Goal: Task Accomplishment & Management: Use online tool/utility

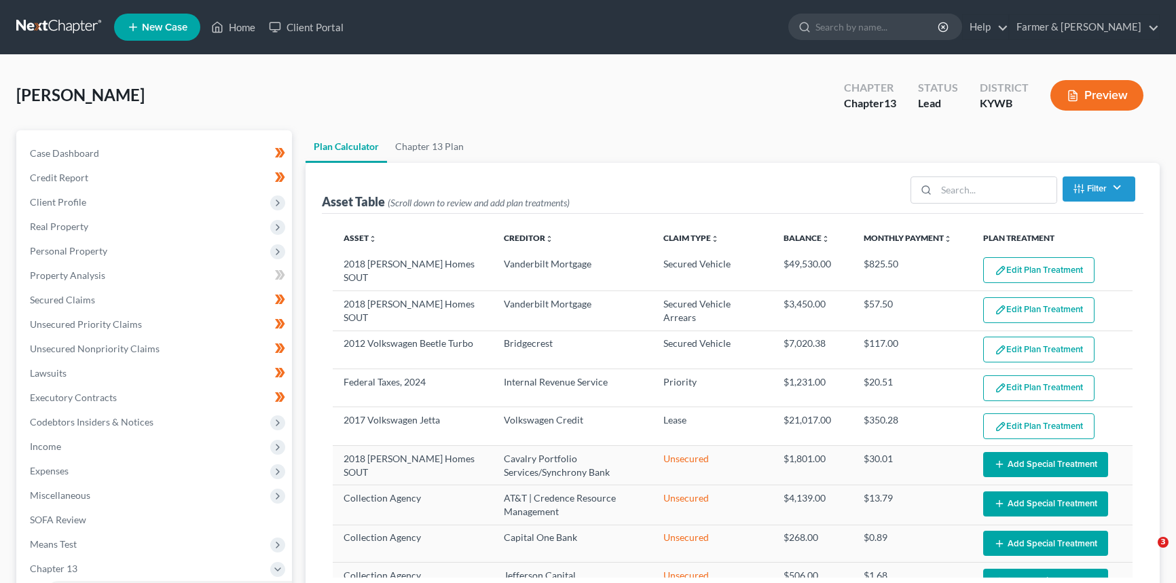
select select "59"
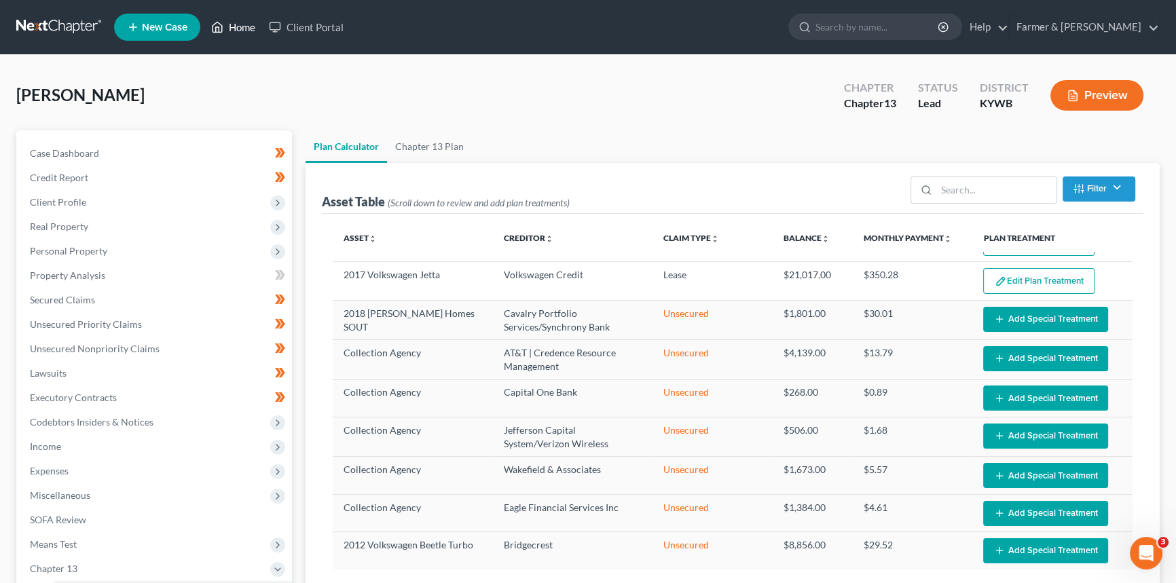
click at [246, 27] on link "Home" at bounding box center [233, 27] width 58 height 24
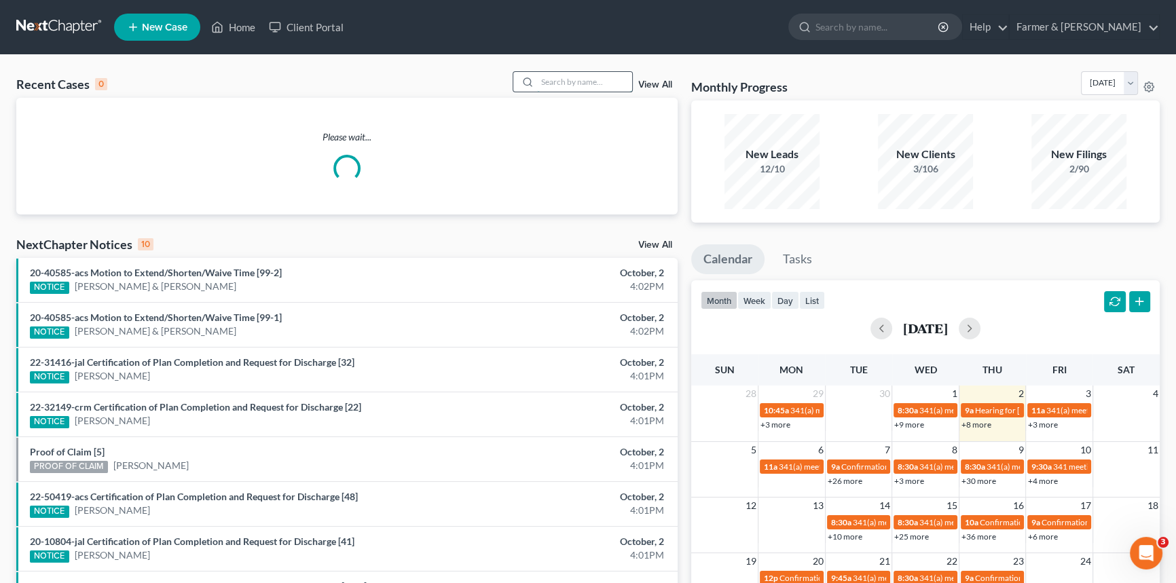
click at [590, 88] on input "search" at bounding box center [584, 82] width 95 height 20
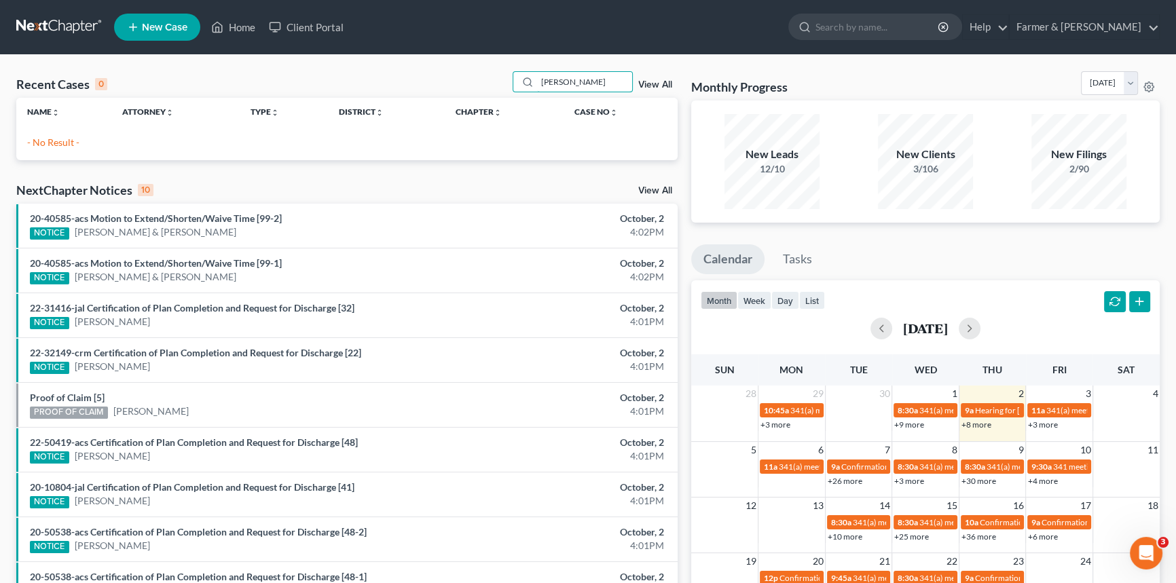
drag, startPoint x: 583, startPoint y: 82, endPoint x: 477, endPoint y: 69, distance: 106.7
click at [477, 69] on div "Recent Cases 0 [PERSON_NAME] View All Name unfold_more expand_more expand_less …" at bounding box center [588, 407] width 1176 height 705
type input "green"
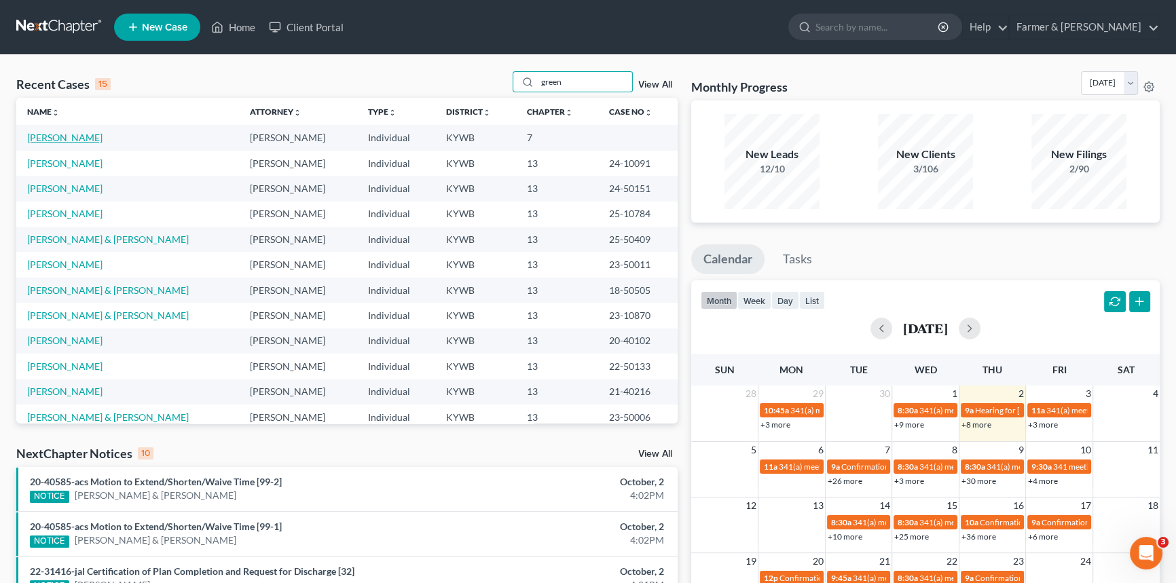
click at [71, 138] on link "[PERSON_NAME]" at bounding box center [64, 138] width 75 height 12
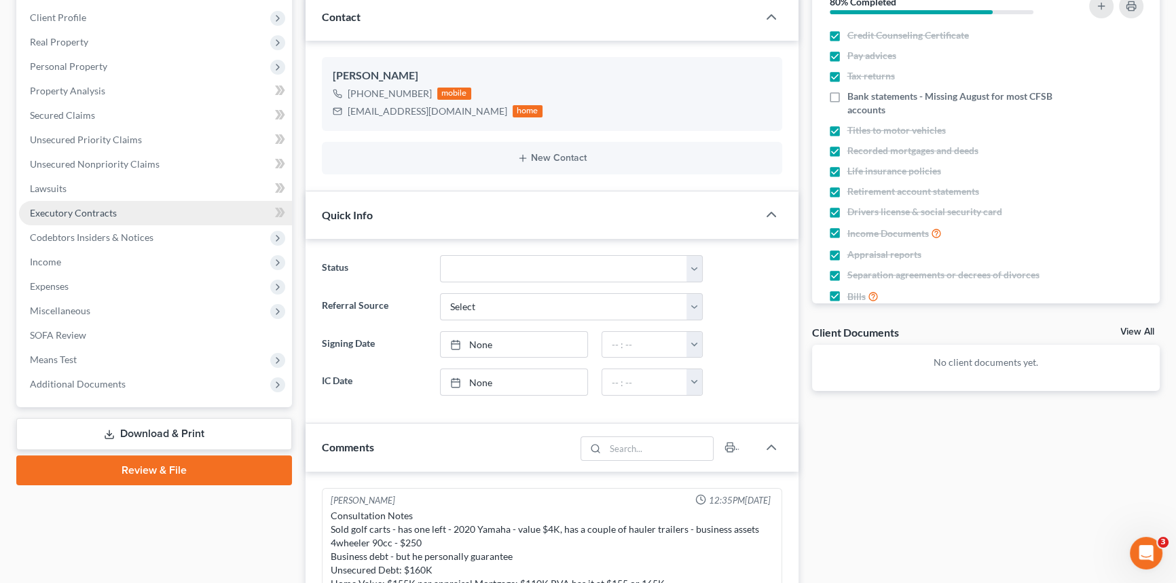
scroll to position [79, 0]
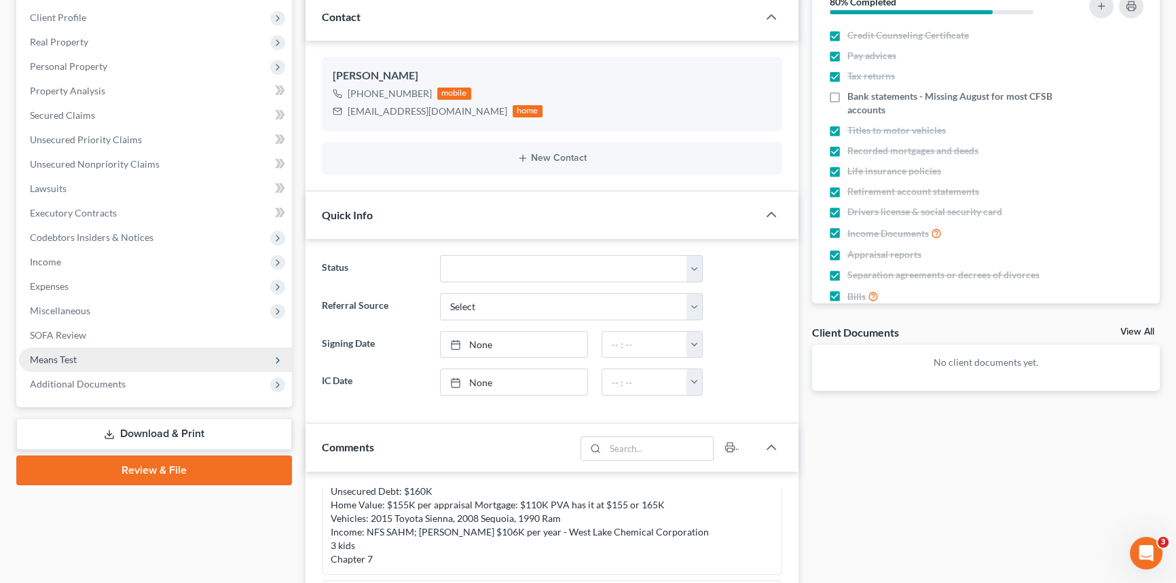
click at [56, 354] on span "Means Test" at bounding box center [53, 360] width 47 height 12
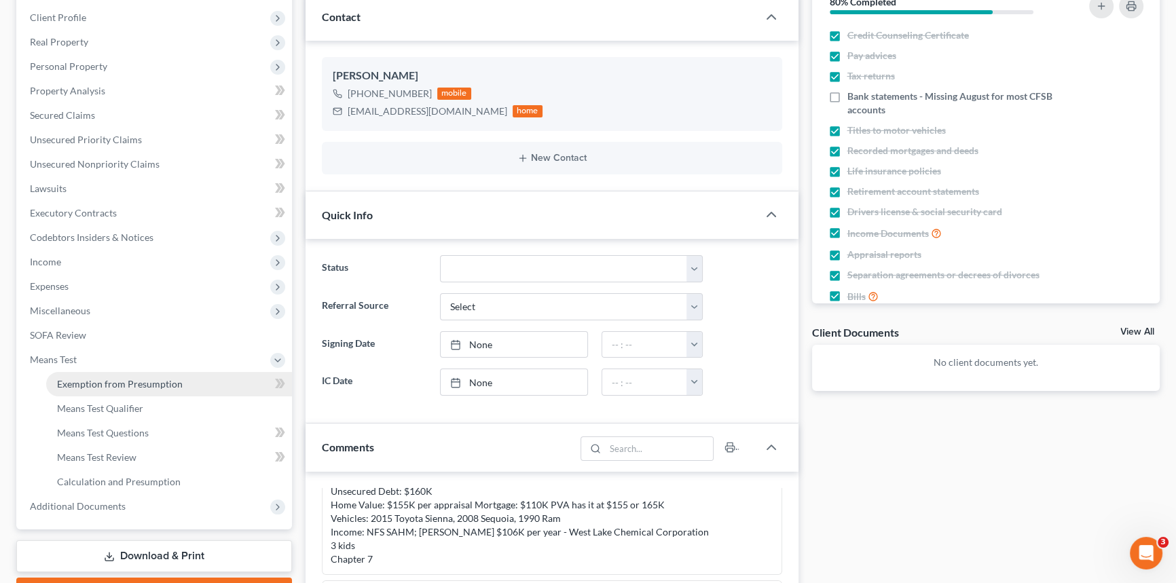
click at [131, 386] on span "Exemption from Presumption" at bounding box center [120, 384] width 126 height 12
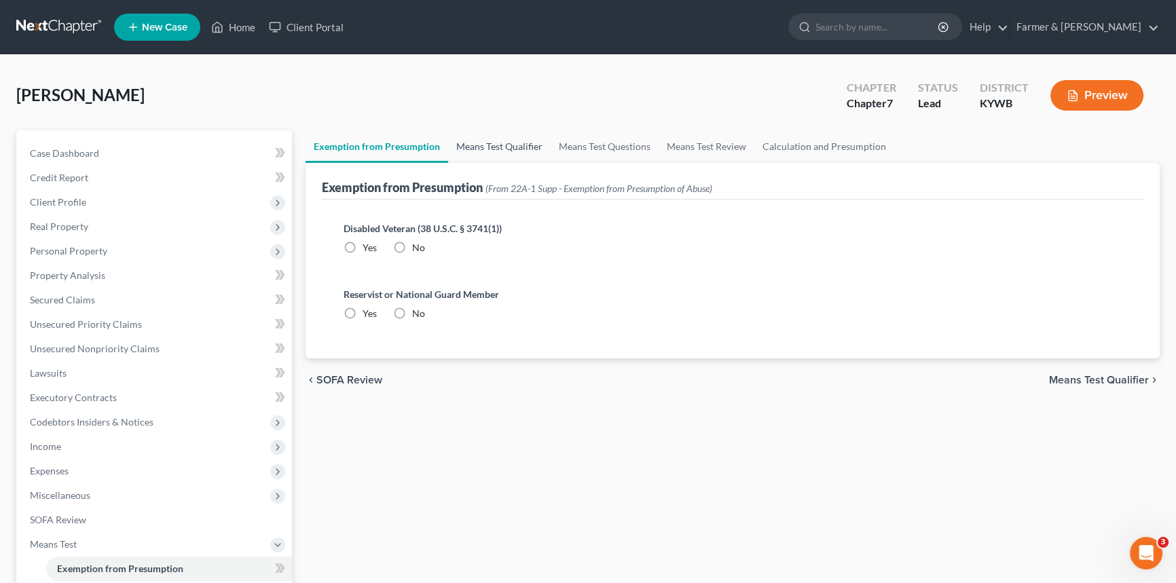
click at [484, 136] on link "Means Test Qualifier" at bounding box center [499, 146] width 103 height 33
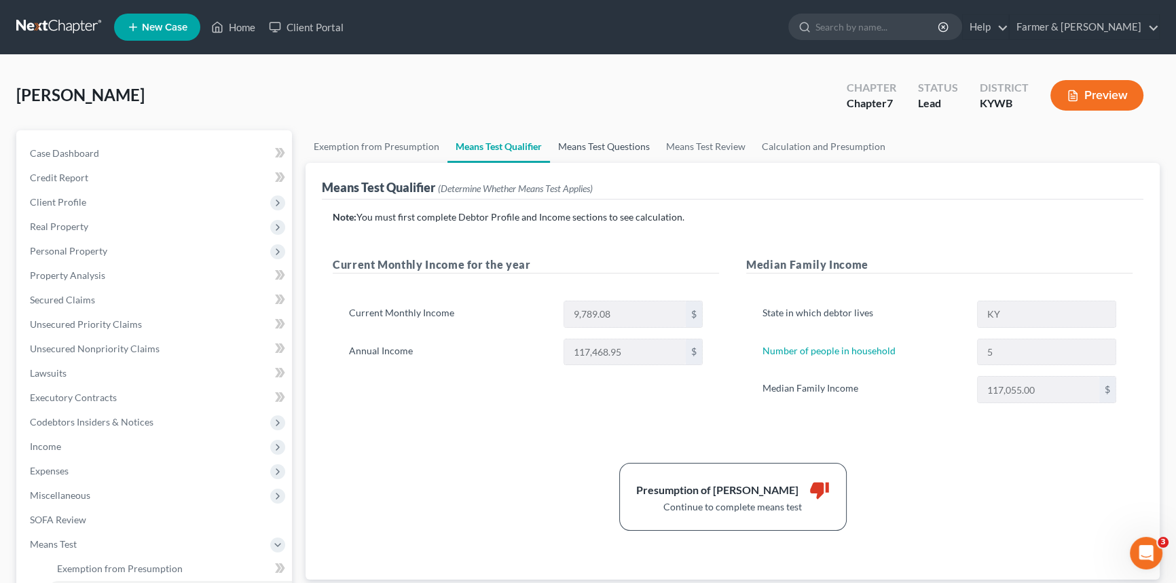
click at [584, 149] on link "Means Test Questions" at bounding box center [604, 146] width 108 height 33
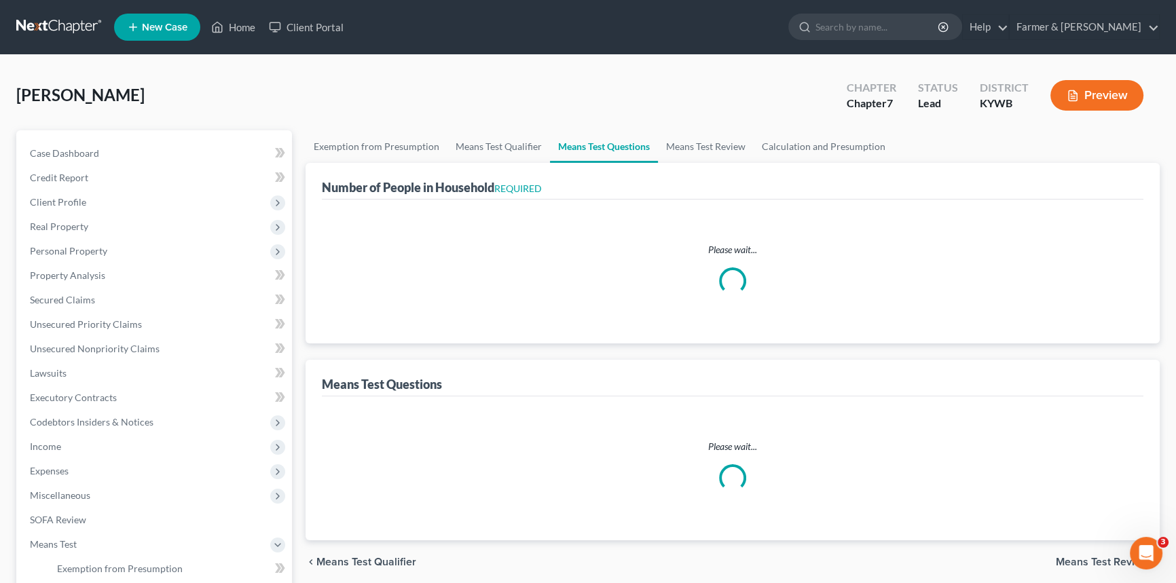
select select "0"
select select "60"
select select "5"
select select "3"
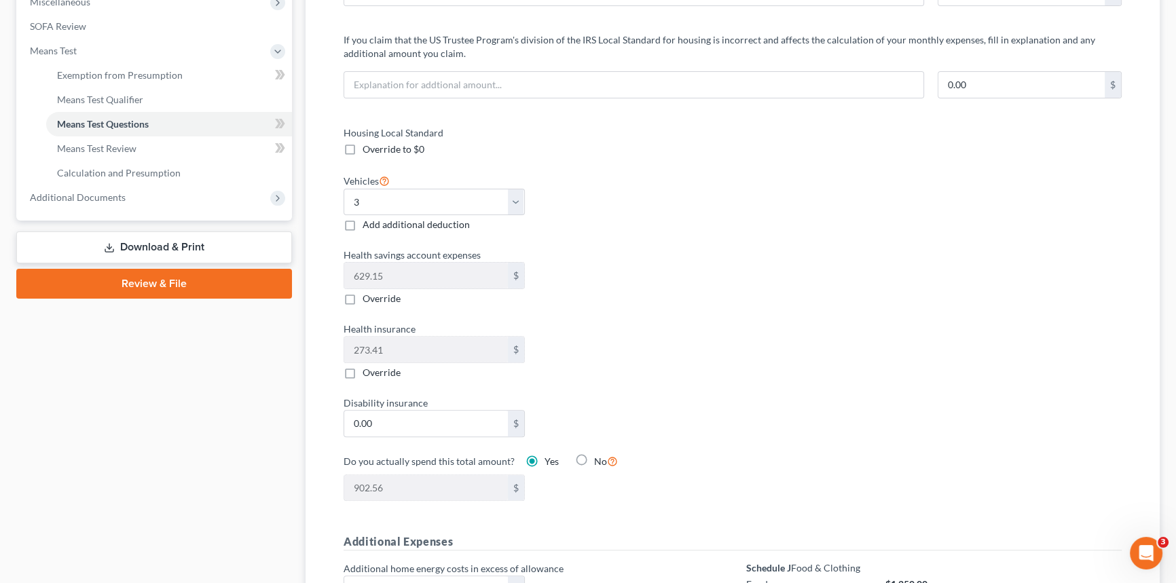
scroll to position [61, 0]
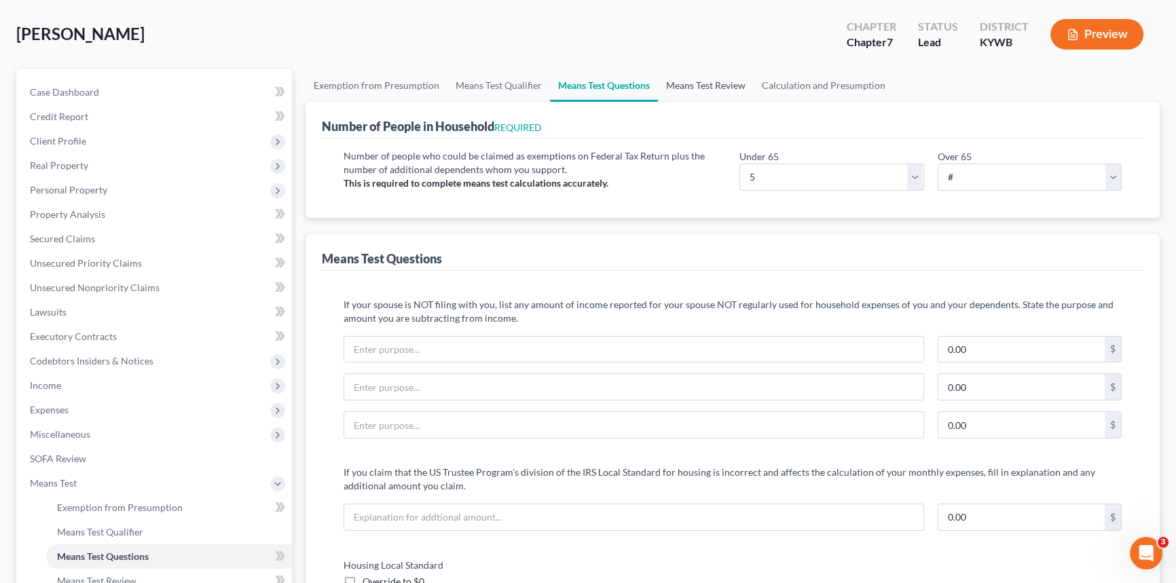
click at [713, 87] on link "Means Test Review" at bounding box center [706, 85] width 96 height 33
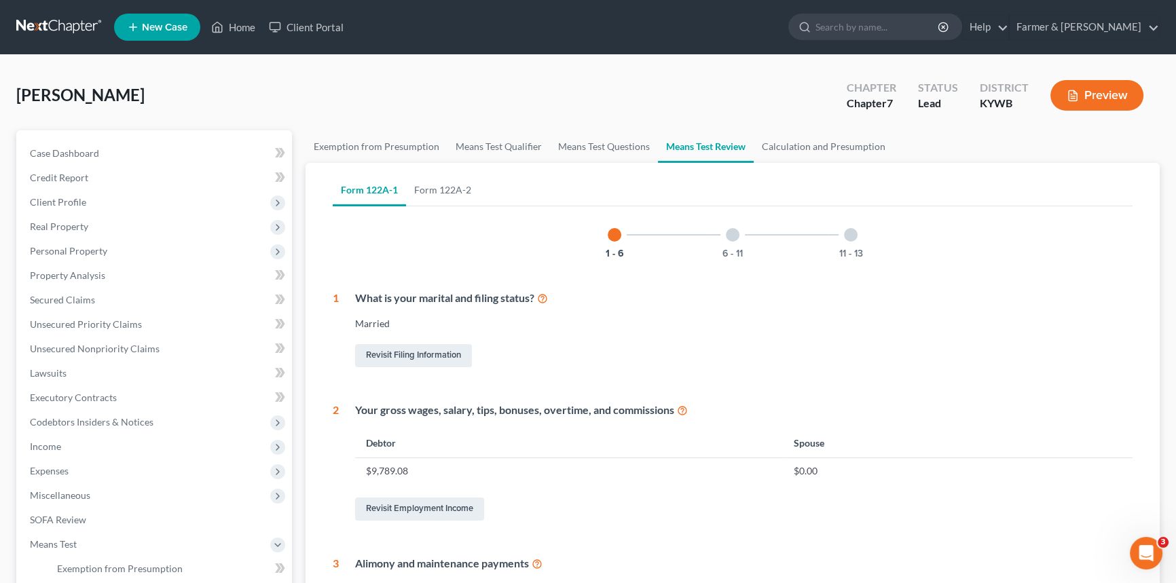
click at [731, 234] on div at bounding box center [733, 235] width 14 height 14
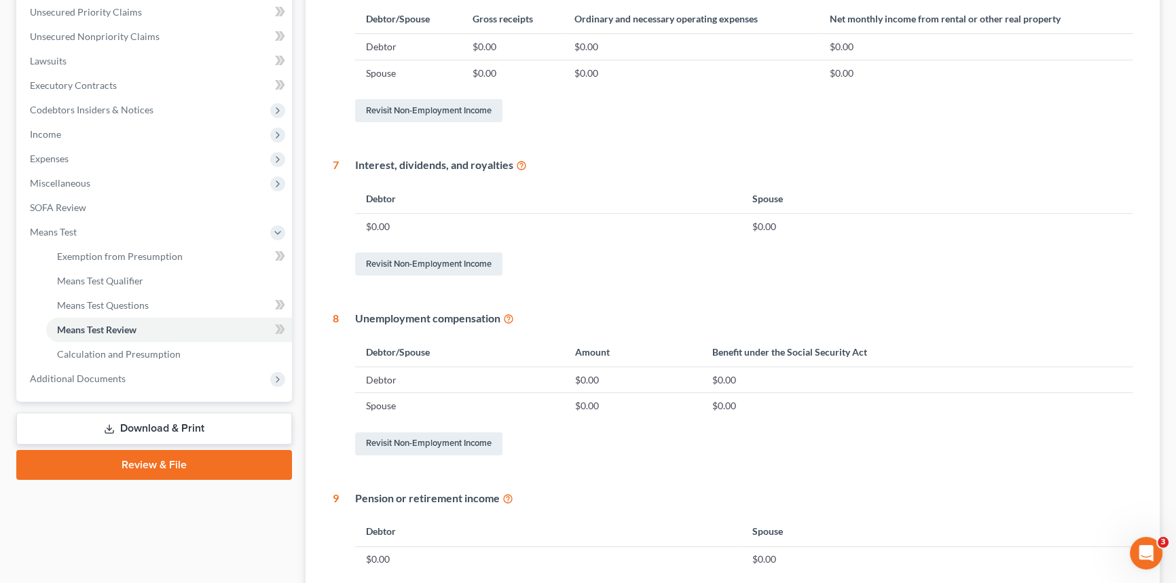
scroll to position [101, 0]
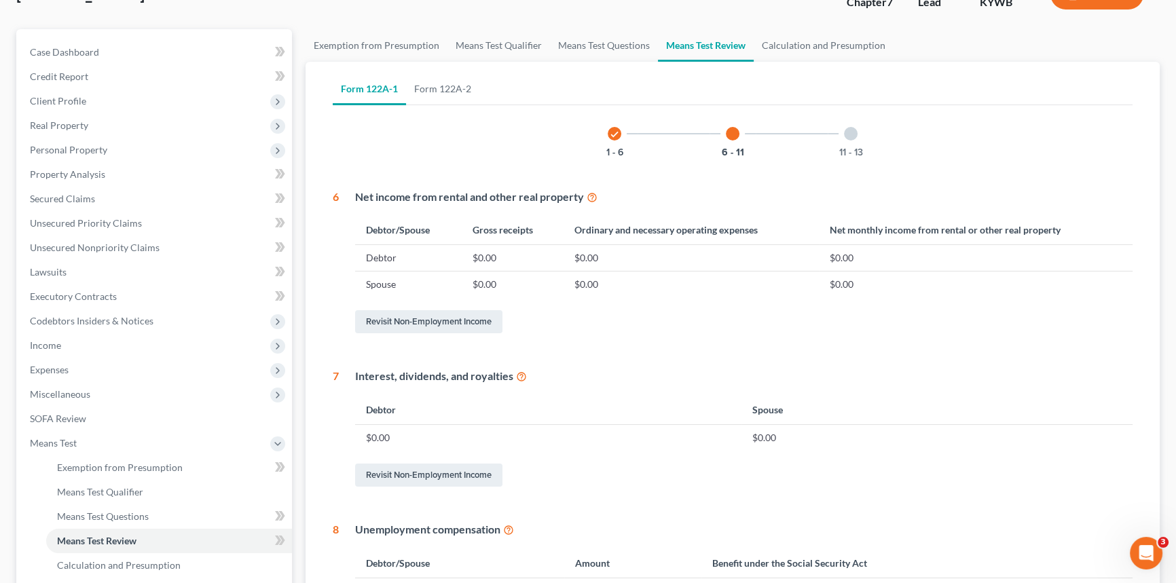
click at [852, 130] on div at bounding box center [851, 134] width 14 height 14
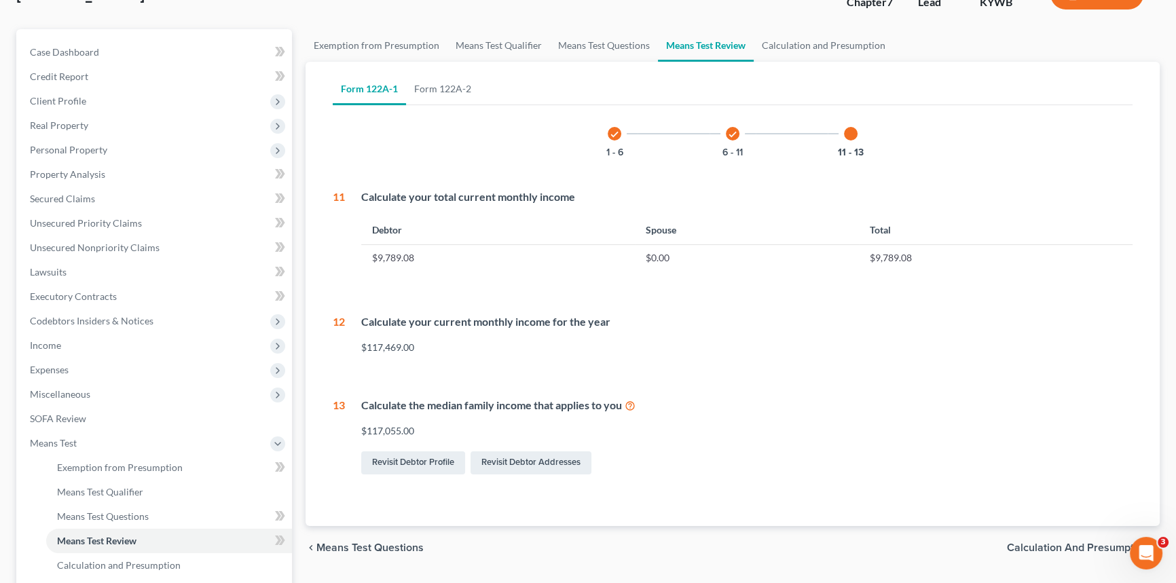
click at [614, 132] on icon "check" at bounding box center [615, 135] width 10 height 10
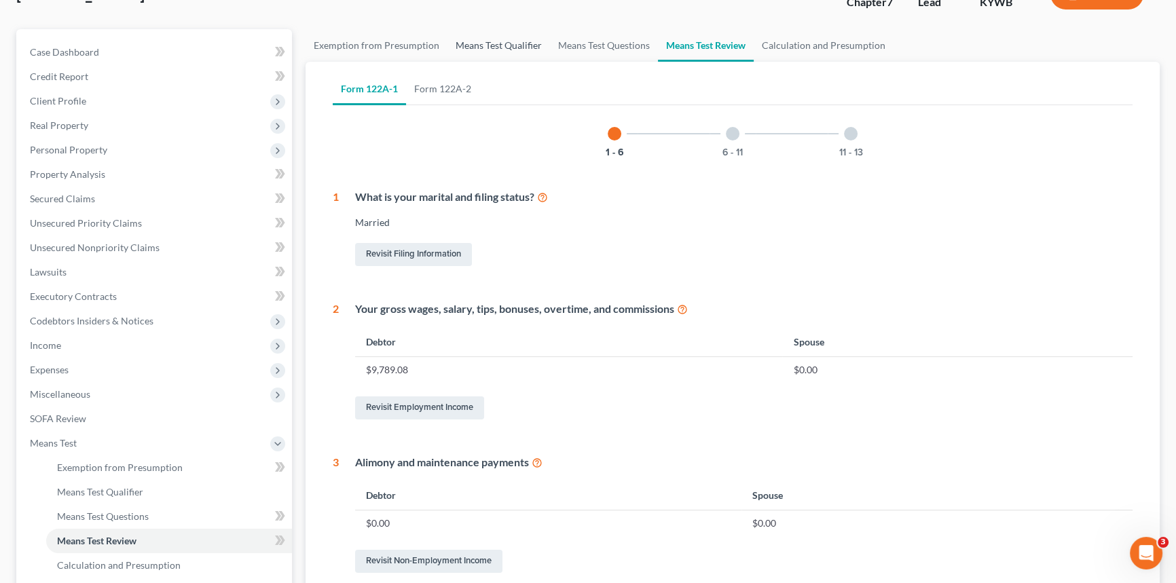
click at [491, 43] on link "Means Test Qualifier" at bounding box center [498, 45] width 103 height 33
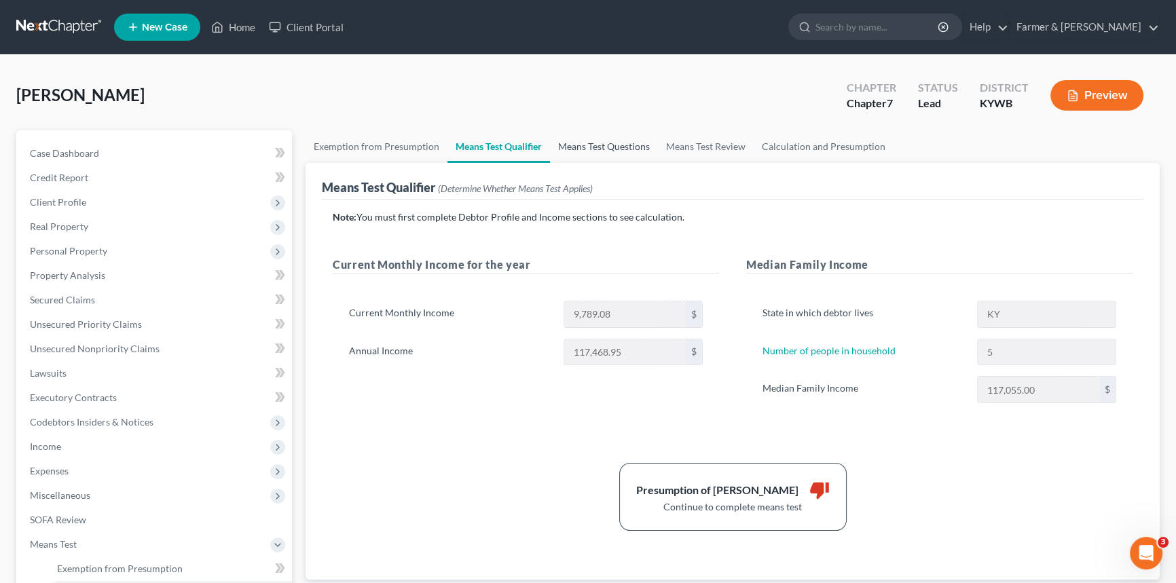
click at [595, 141] on link "Means Test Questions" at bounding box center [604, 146] width 108 height 33
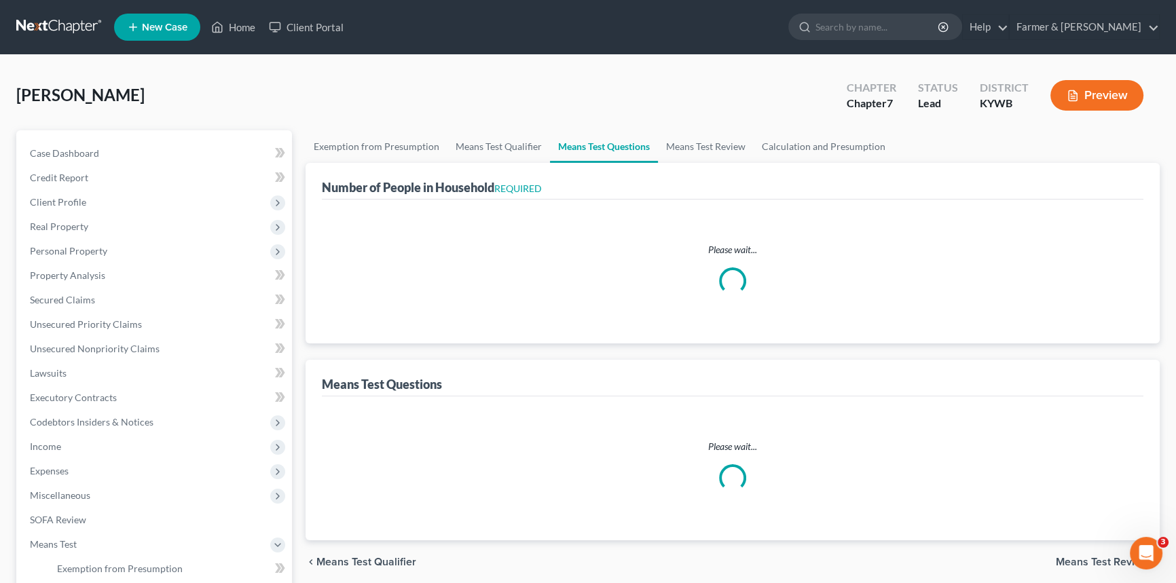
select select "0"
select select "60"
select select "5"
select select "3"
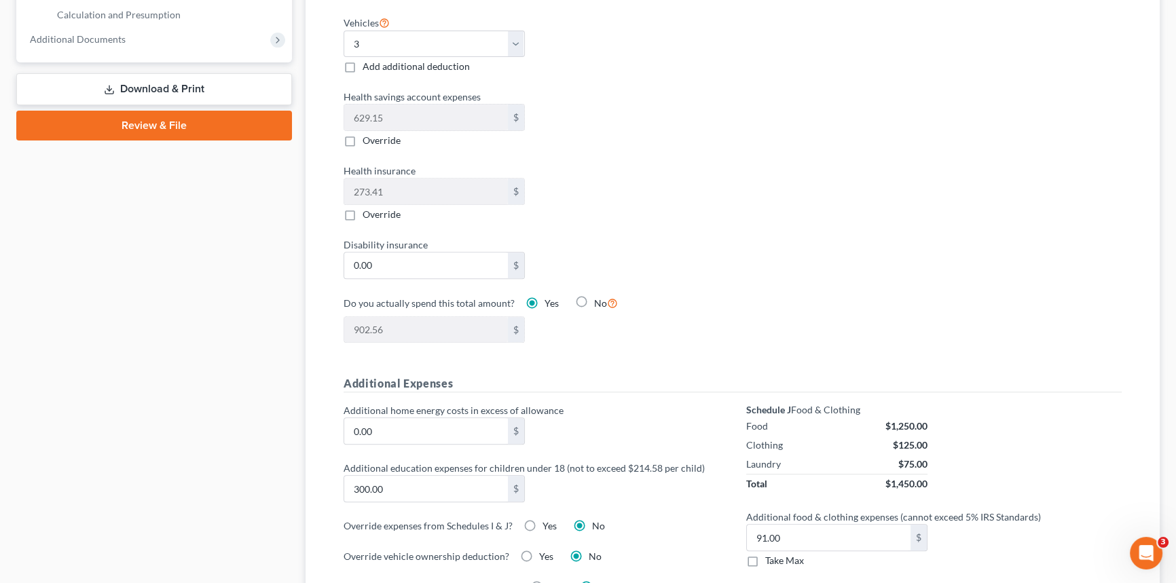
scroll to position [802, 0]
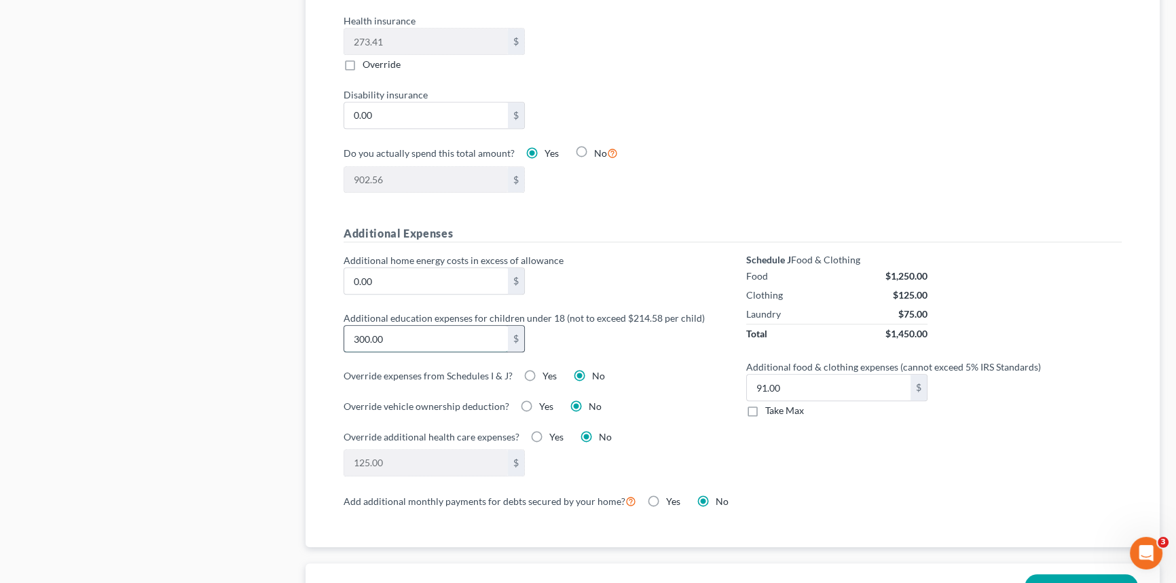
click at [391, 338] on input "300.00" at bounding box center [426, 339] width 164 height 26
type input "400"
click at [615, 253] on label "Additional home energy costs in excess of allowance" at bounding box center [531, 260] width 389 height 14
click at [483, 268] on input "0.00" at bounding box center [426, 281] width 164 height 26
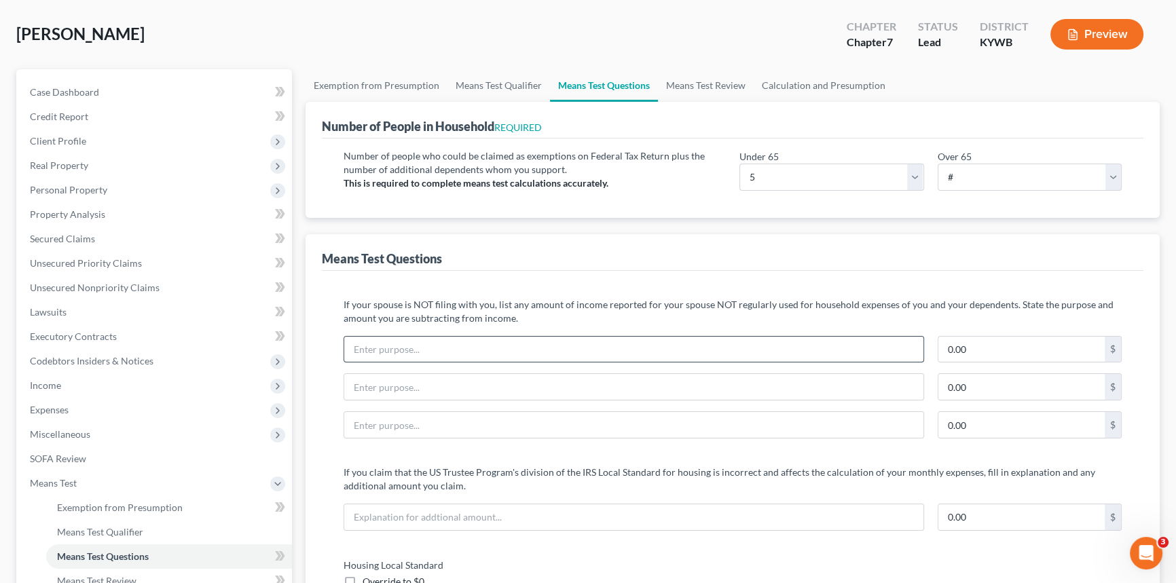
scroll to position [0, 0]
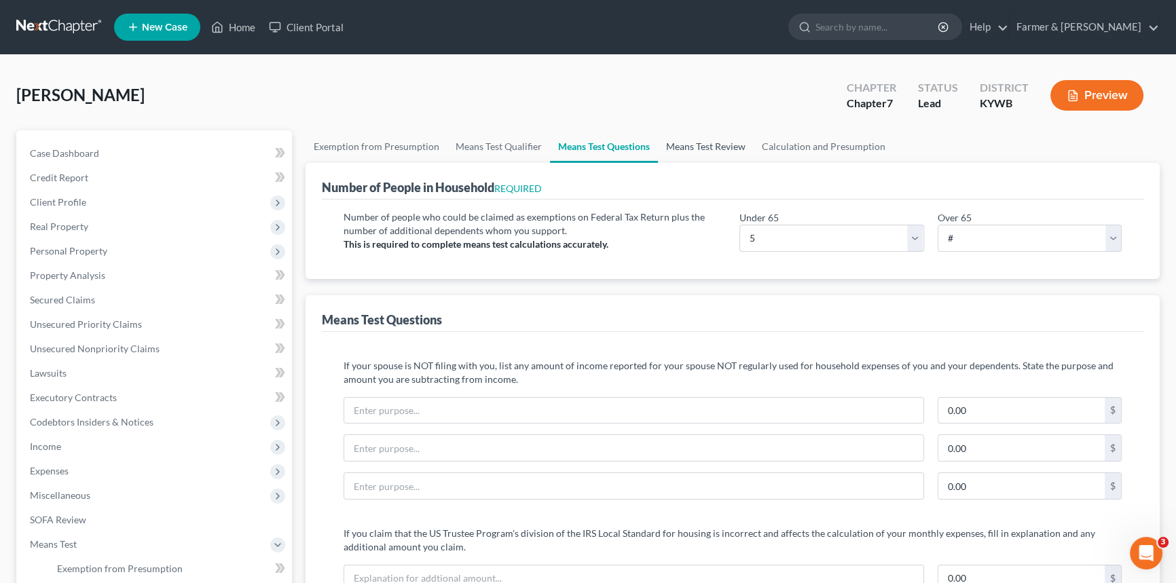
click at [699, 138] on link "Means Test Review" at bounding box center [706, 146] width 96 height 33
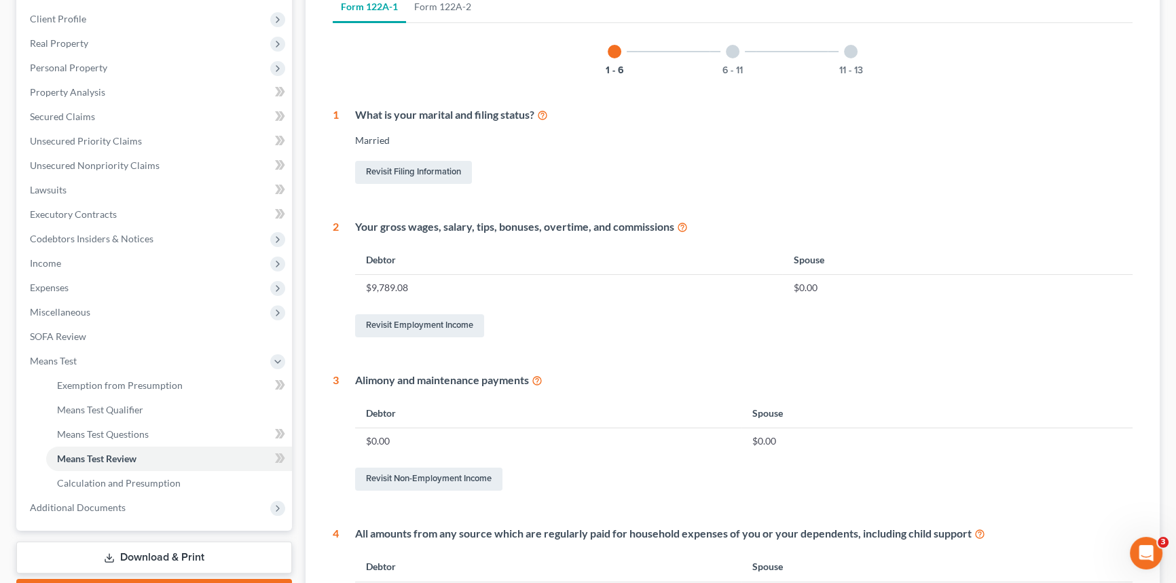
scroll to position [75, 0]
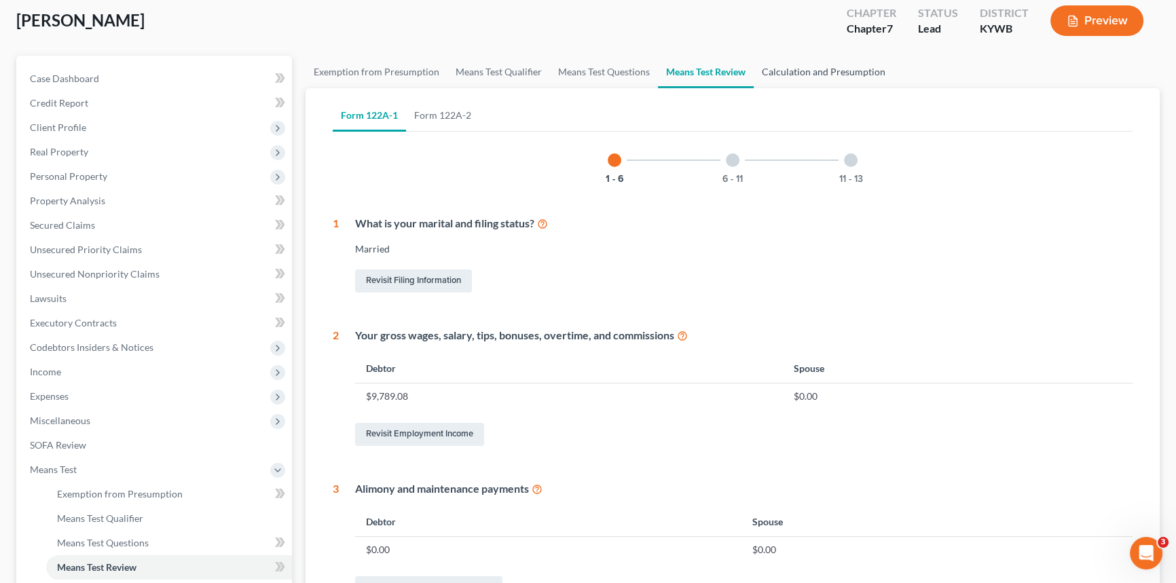
click at [809, 66] on link "Calculation and Presumption" at bounding box center [824, 72] width 140 height 33
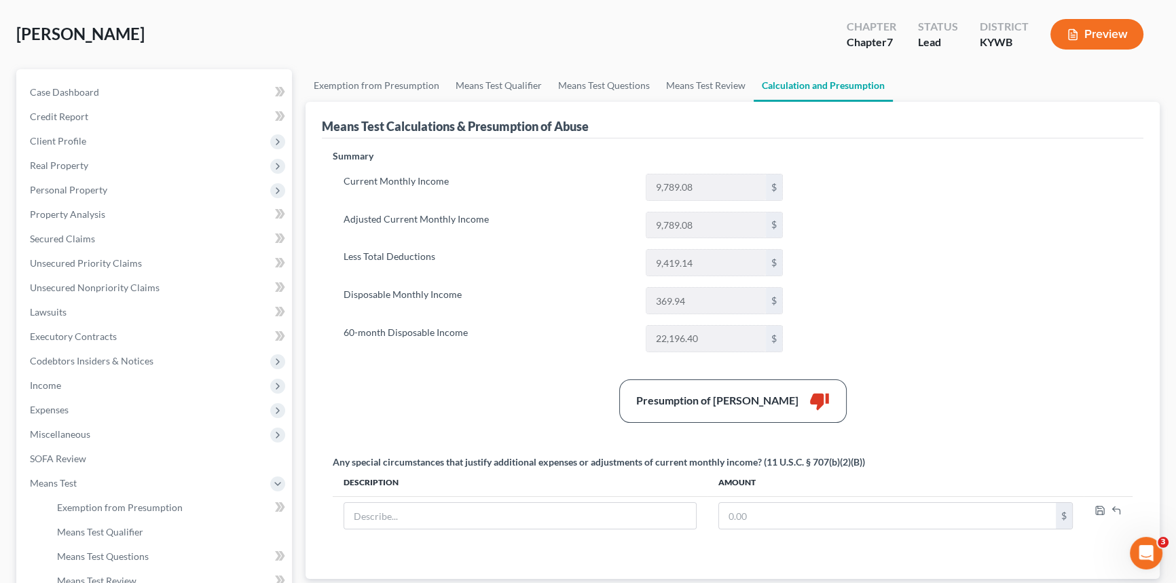
scroll to position [61, 0]
click at [413, 88] on link "Exemption from Presumption" at bounding box center [376, 85] width 142 height 33
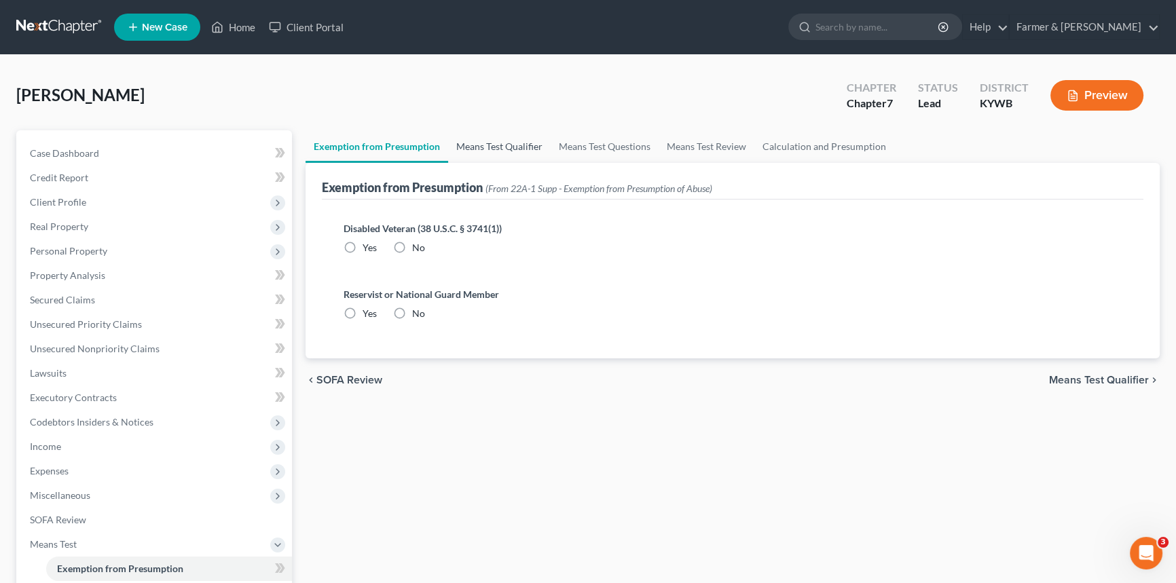
click at [506, 153] on link "Means Test Qualifier" at bounding box center [499, 146] width 103 height 33
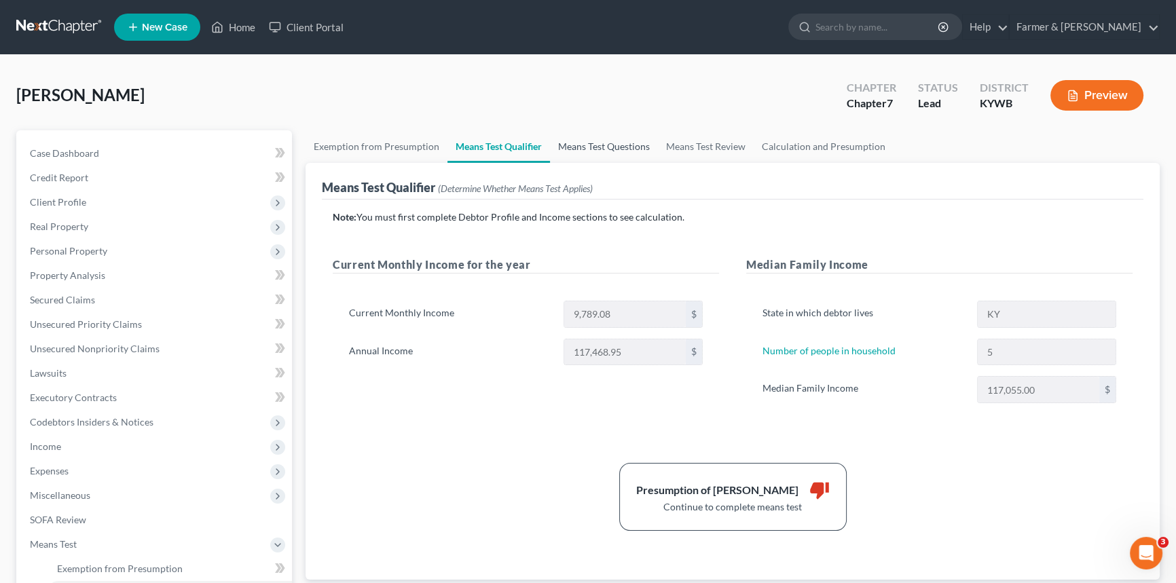
click at [572, 147] on link "Means Test Questions" at bounding box center [604, 146] width 108 height 33
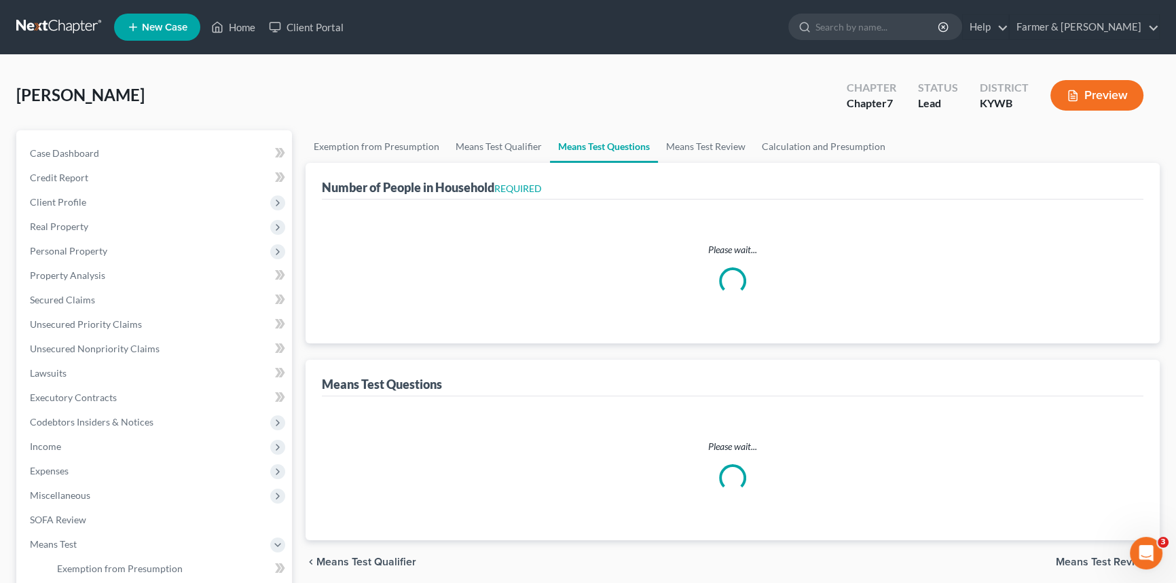
select select "0"
select select "60"
select select "5"
select select "3"
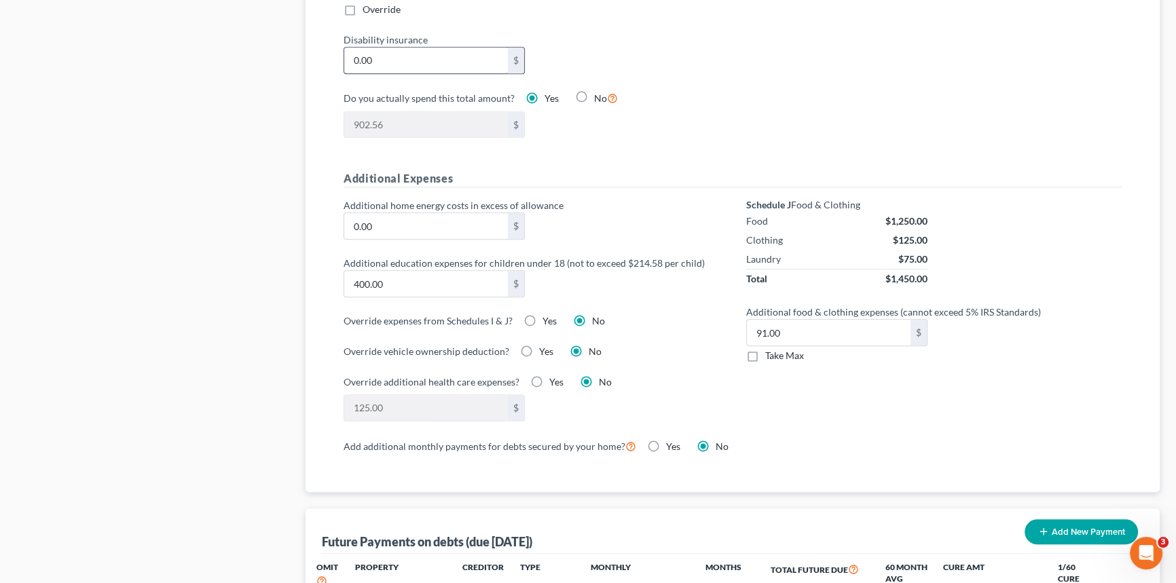
scroll to position [863, 0]
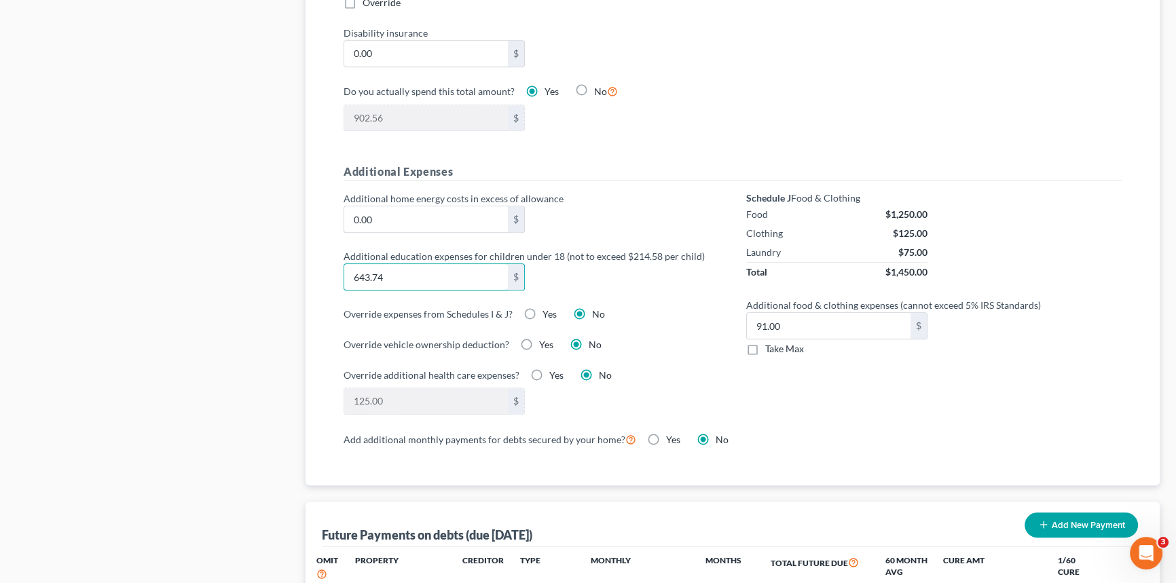
type input "643.74"
click at [636, 284] on div "Additional education expenses for children under 18 (not to exceed $214.58 per …" at bounding box center [531, 269] width 389 height 41
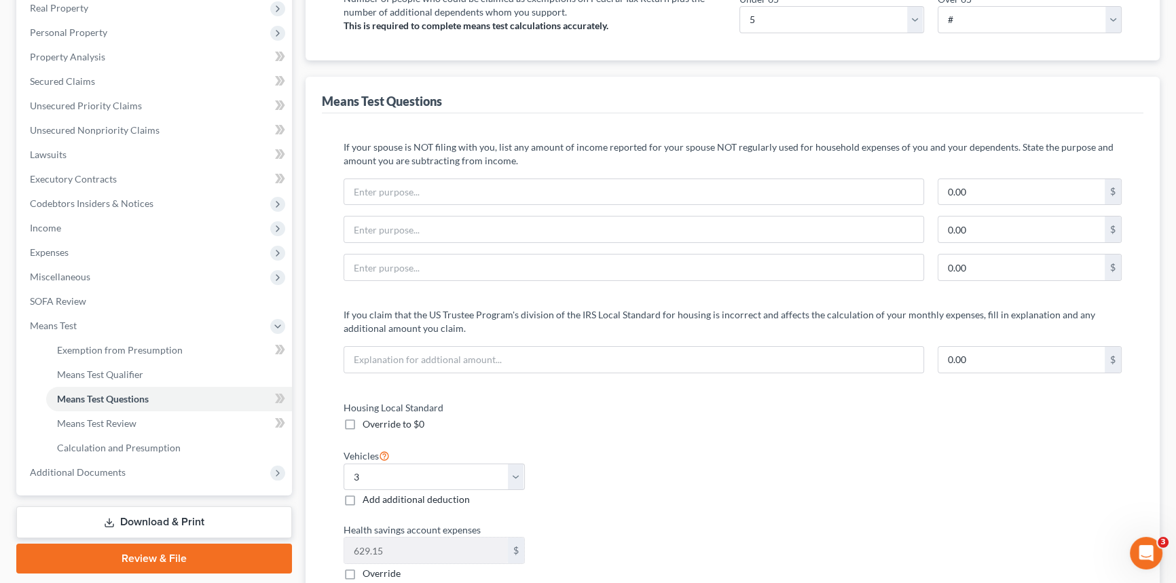
scroll to position [18, 0]
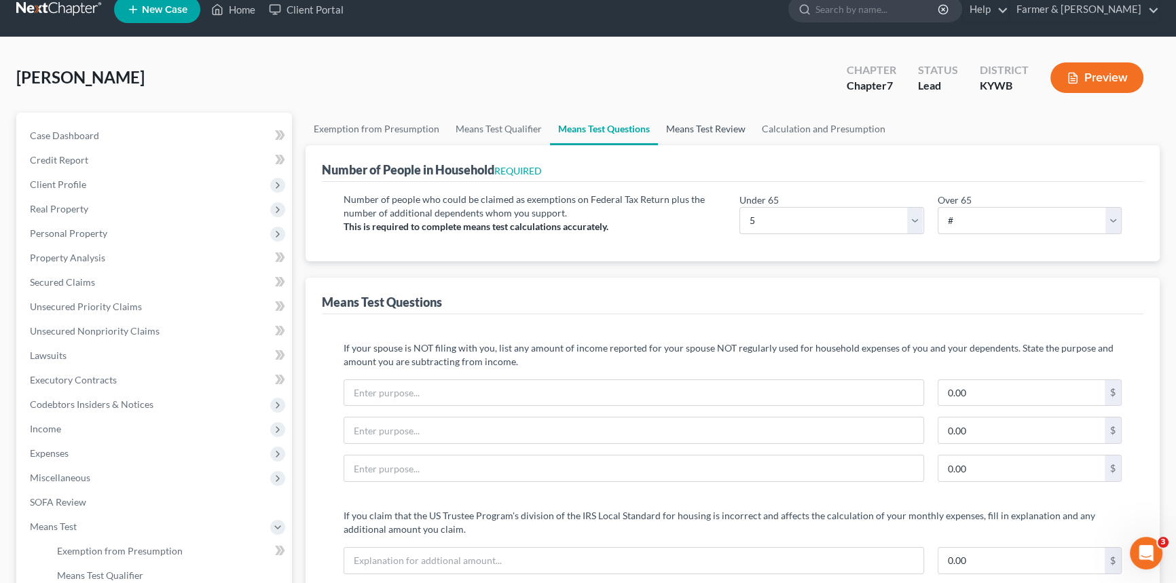
click at [708, 136] on link "Means Test Review" at bounding box center [706, 129] width 96 height 33
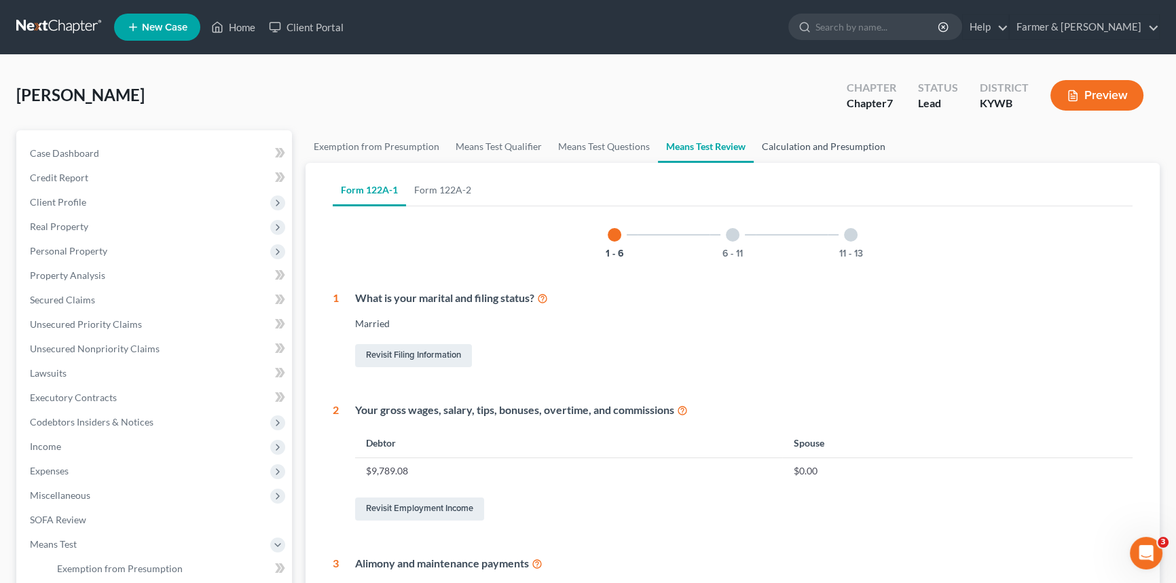
click at [825, 145] on link "Calculation and Presumption" at bounding box center [824, 146] width 140 height 33
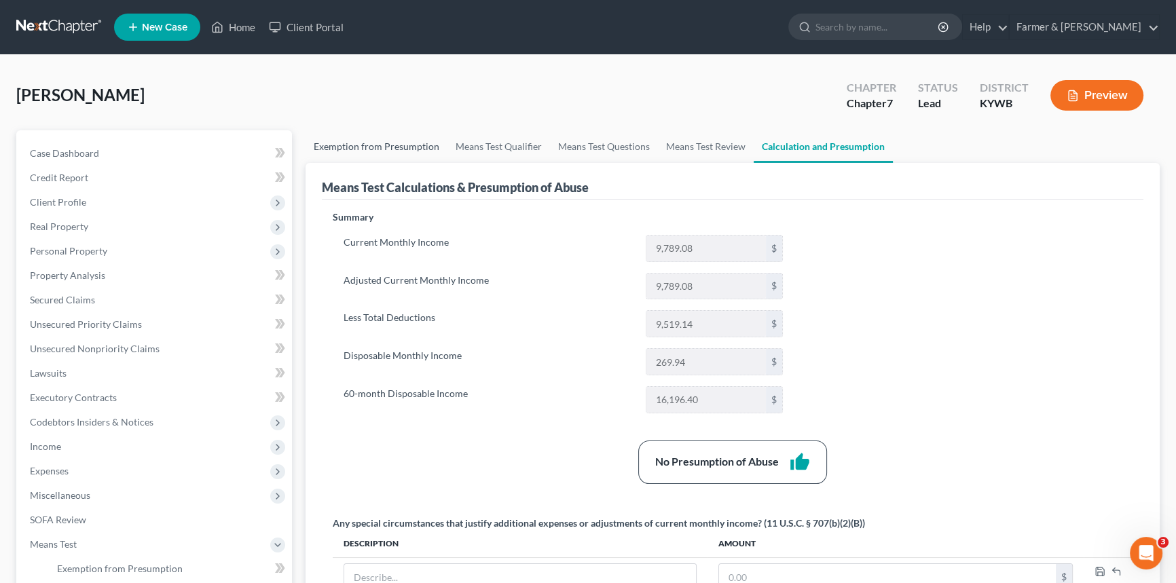
click at [385, 149] on link "Exemption from Presumption" at bounding box center [376, 146] width 142 height 33
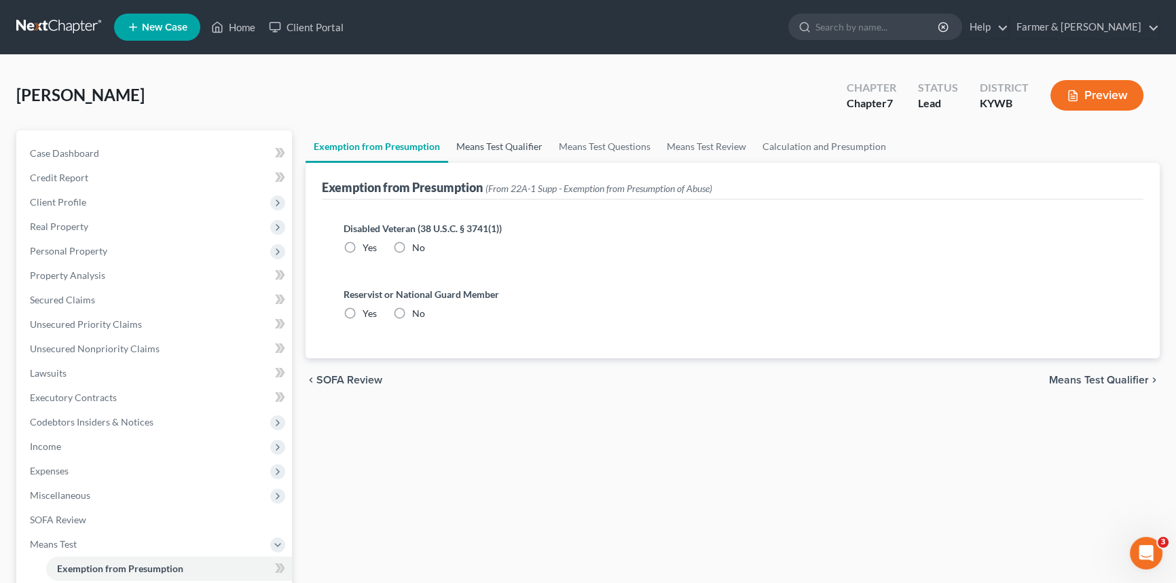
click at [482, 143] on link "Means Test Qualifier" at bounding box center [499, 146] width 103 height 33
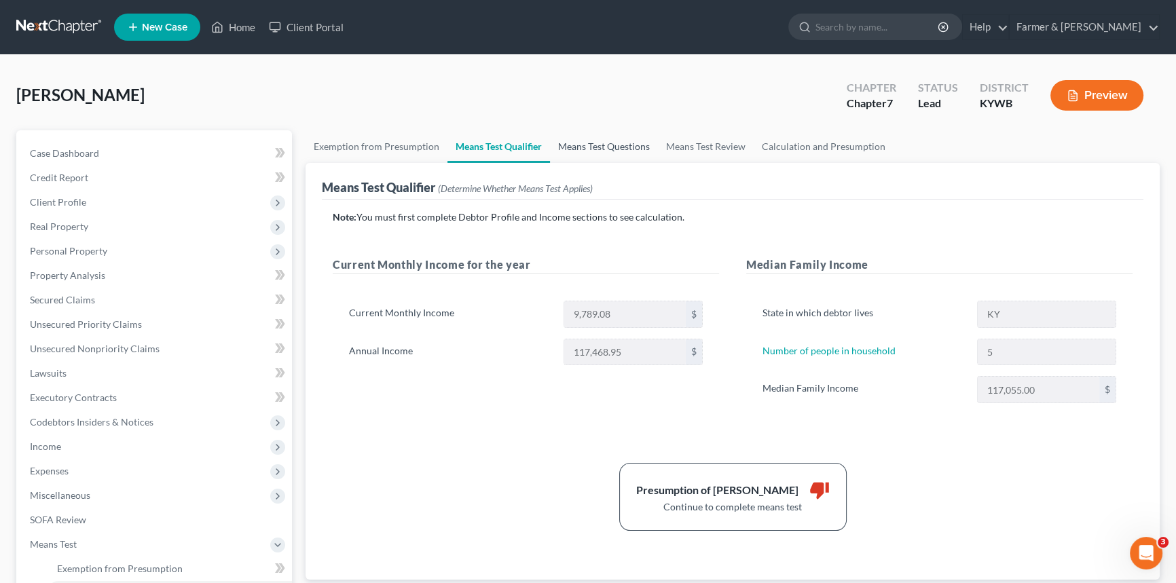
click at [593, 145] on link "Means Test Questions" at bounding box center [604, 146] width 108 height 33
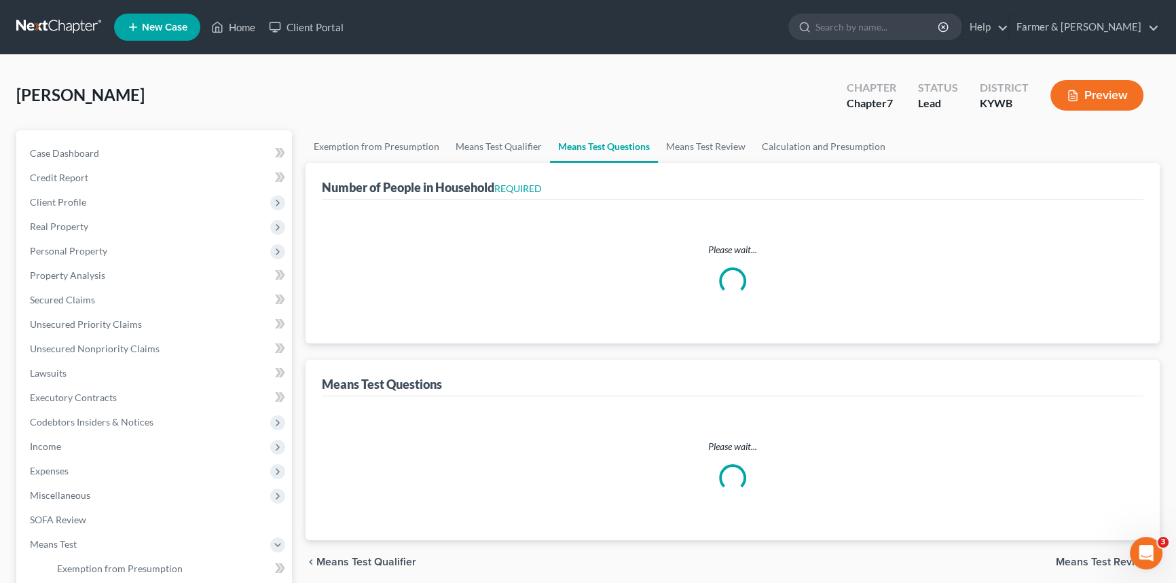
select select "0"
select select "60"
select select "5"
select select "3"
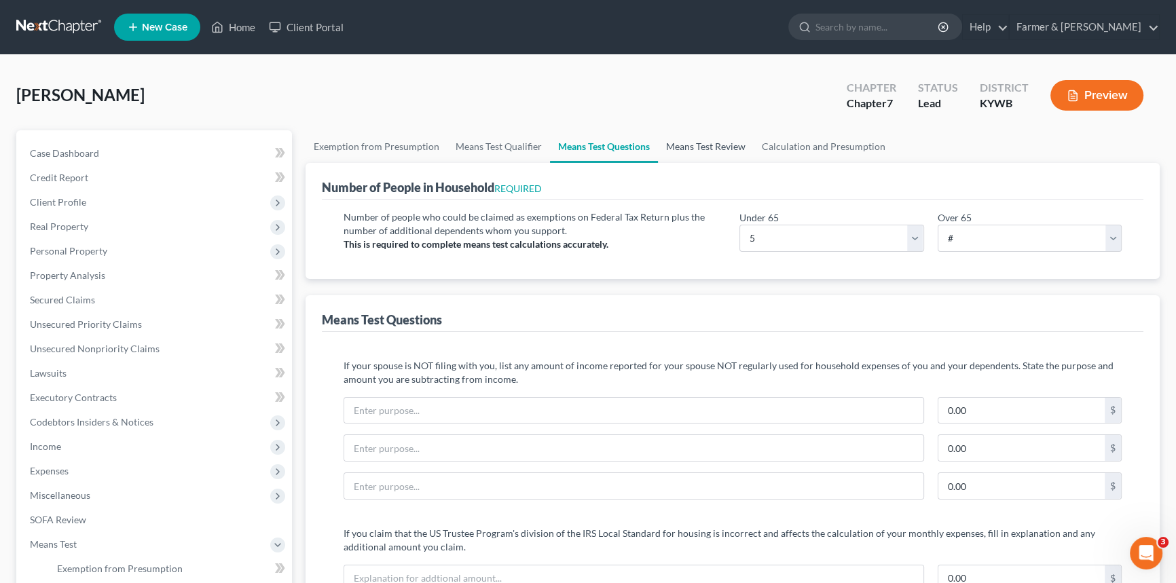
click at [691, 143] on link "Means Test Review" at bounding box center [706, 146] width 96 height 33
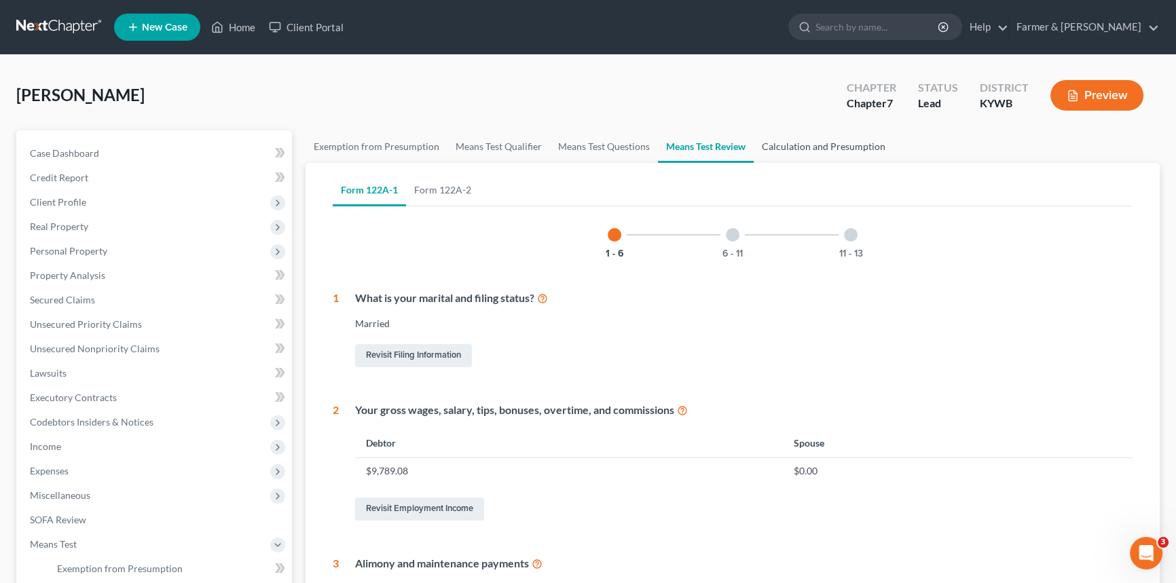
click at [830, 143] on link "Calculation and Presumption" at bounding box center [824, 146] width 140 height 33
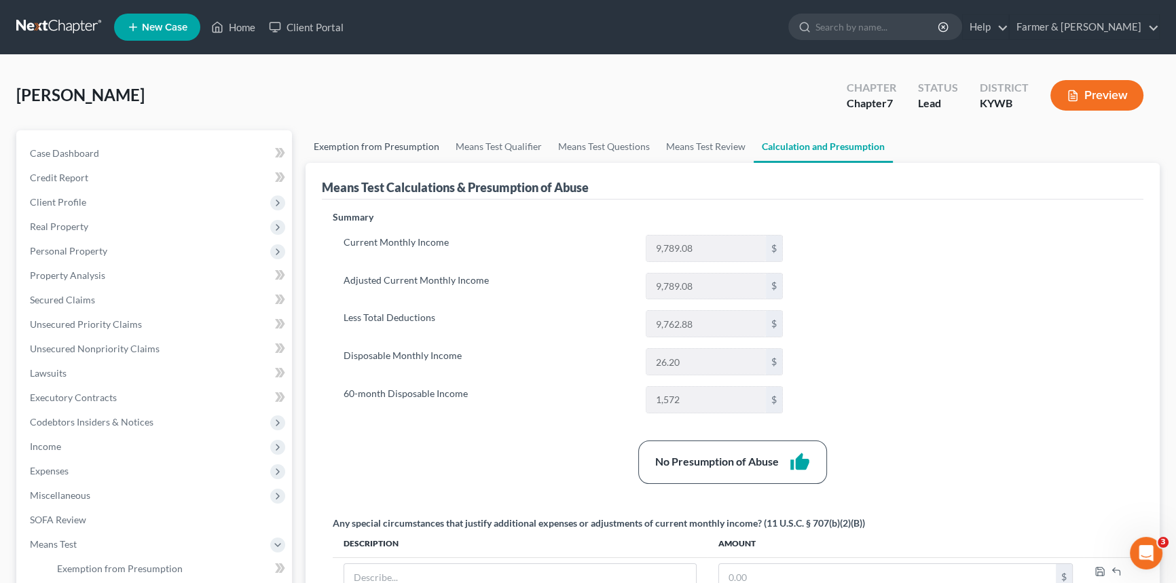
click at [343, 143] on link "Exemption from Presumption" at bounding box center [376, 146] width 142 height 33
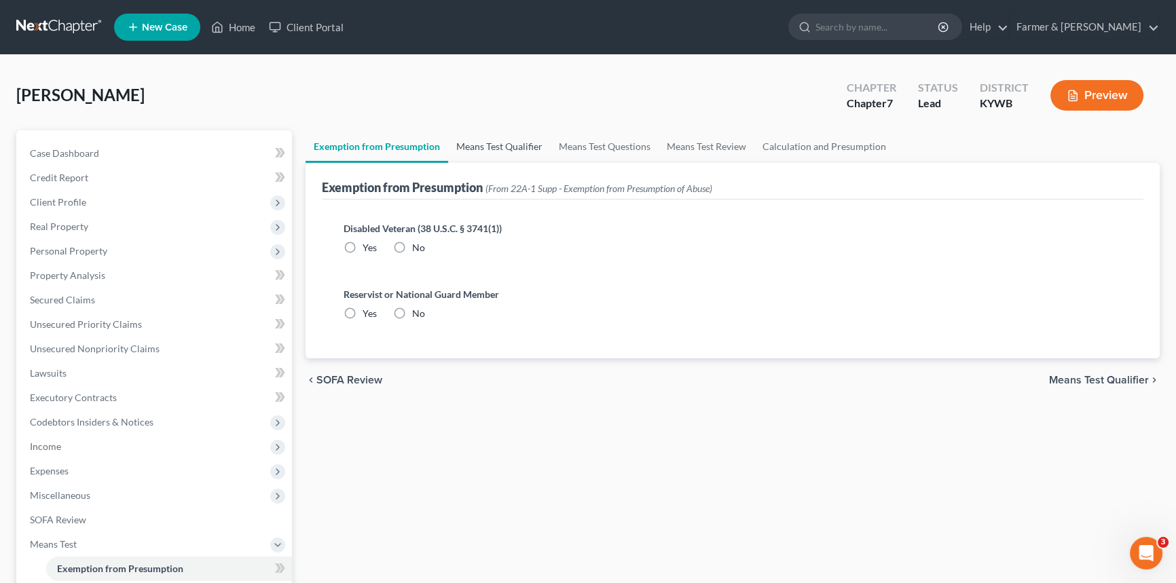
click at [477, 131] on link "Means Test Qualifier" at bounding box center [499, 146] width 103 height 33
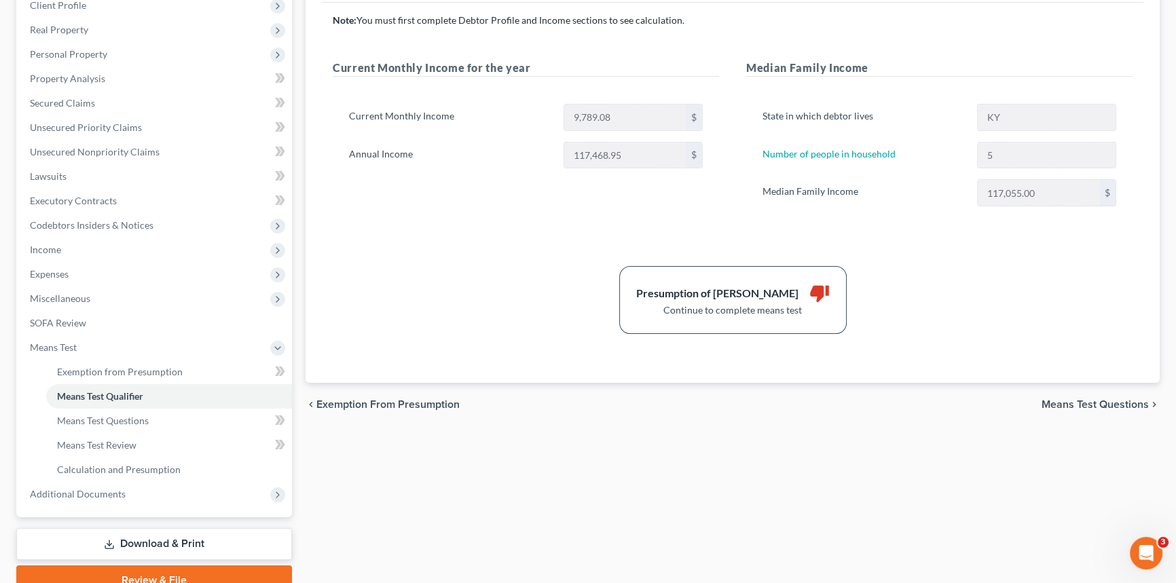
scroll to position [12, 0]
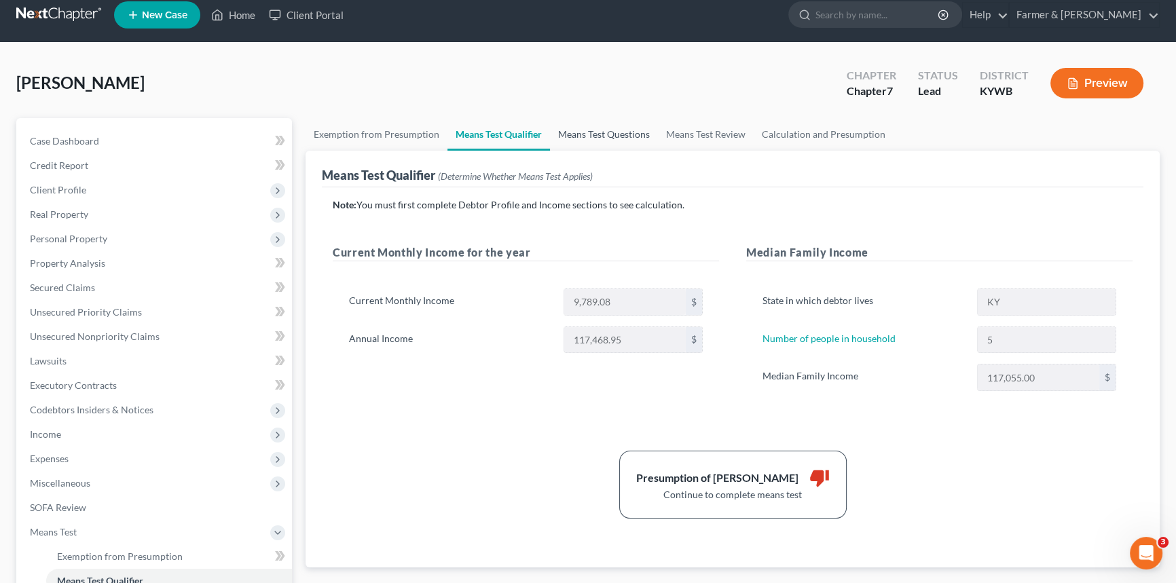
click at [607, 134] on link "Means Test Questions" at bounding box center [604, 134] width 108 height 33
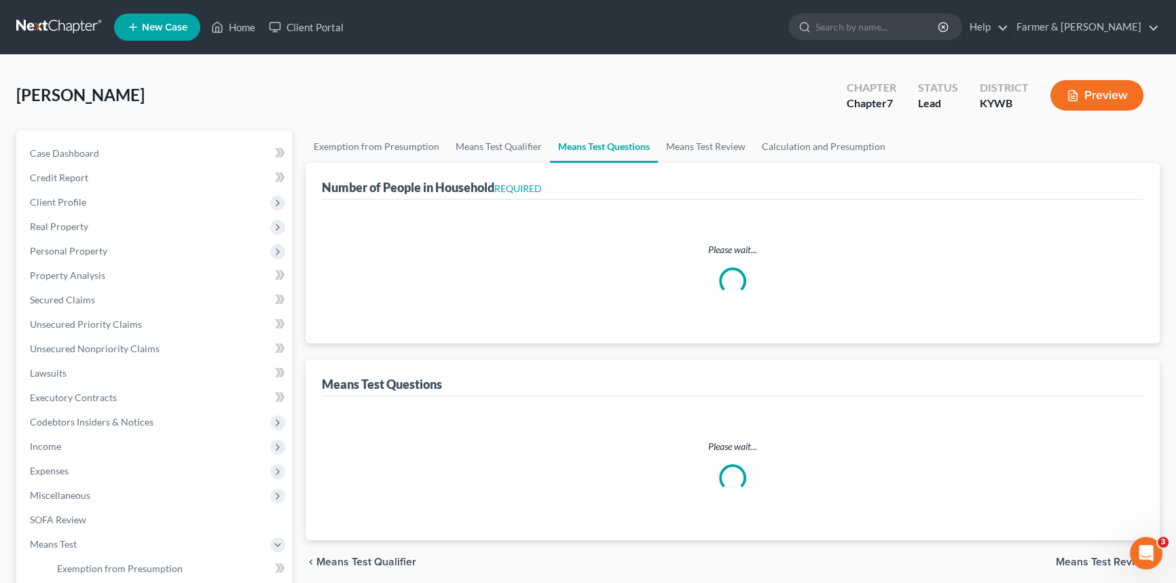
select select "0"
select select "60"
select select "5"
select select "3"
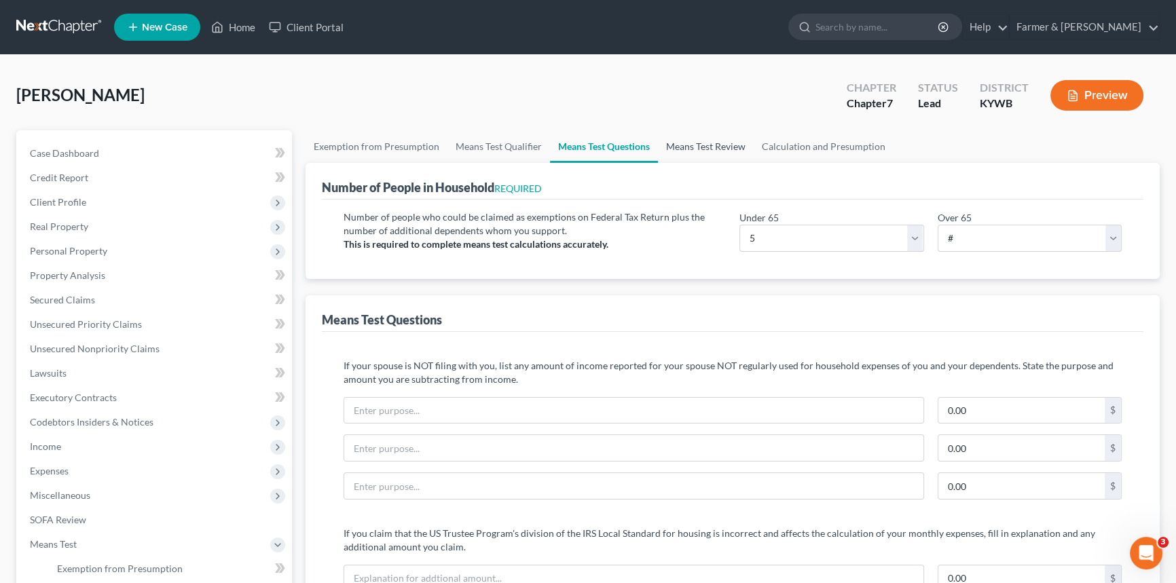
click at [715, 149] on link "Means Test Review" at bounding box center [706, 146] width 96 height 33
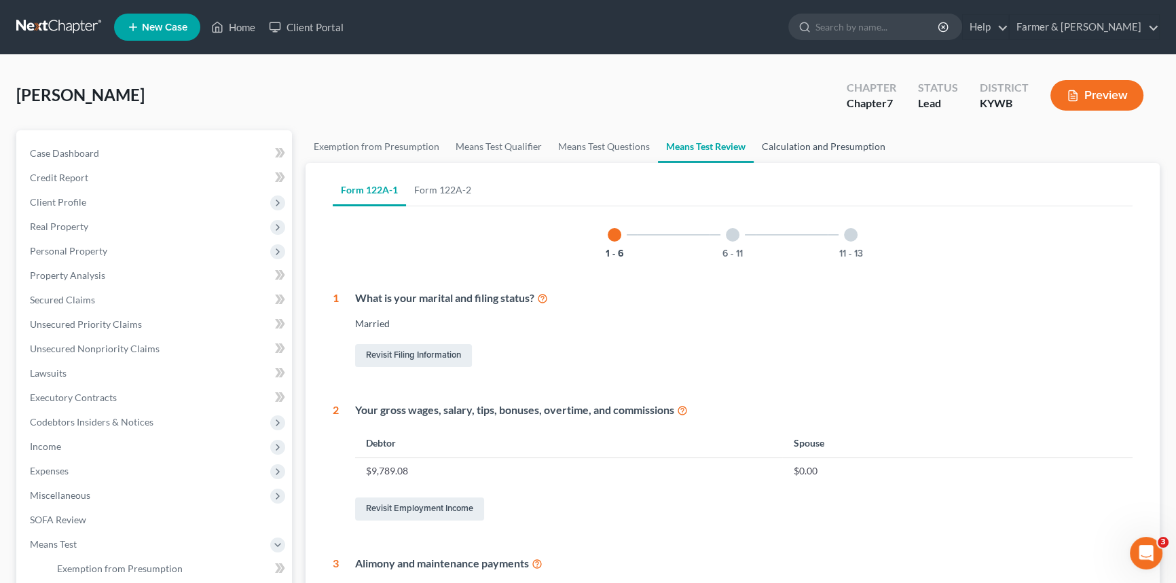
click at [804, 142] on link "Calculation and Presumption" at bounding box center [824, 146] width 140 height 33
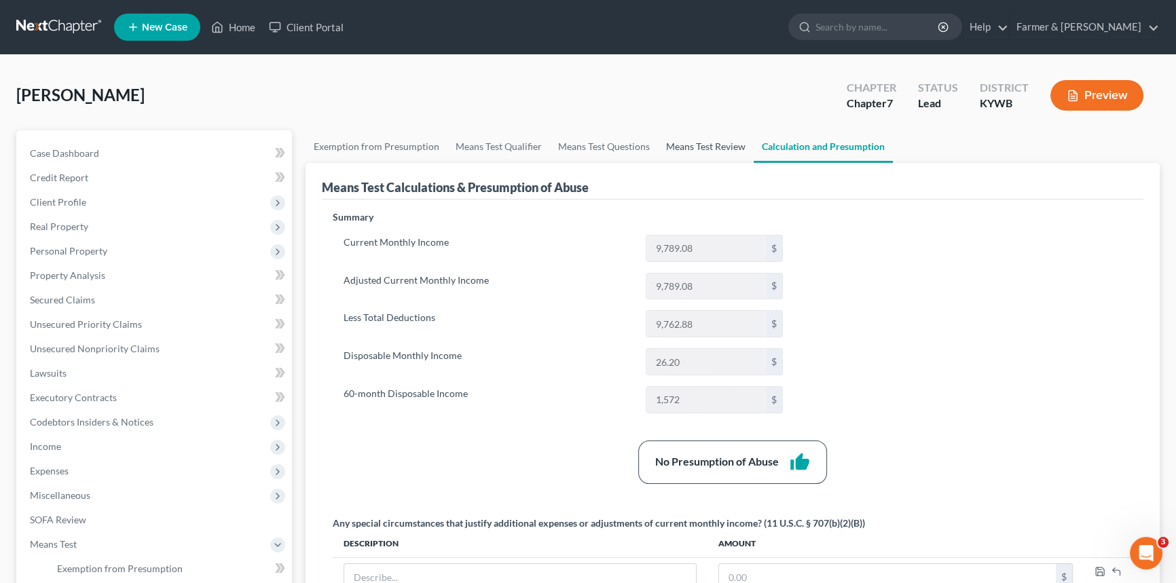
click at [711, 147] on link "Means Test Review" at bounding box center [706, 146] width 96 height 33
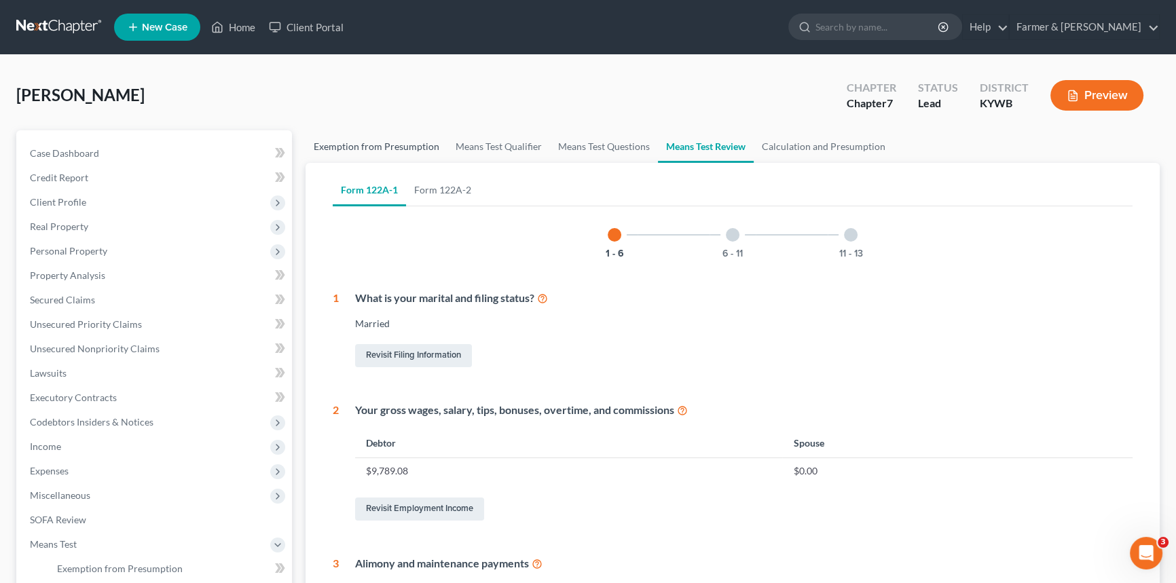
click at [407, 145] on link "Exemption from Presumption" at bounding box center [376, 146] width 142 height 33
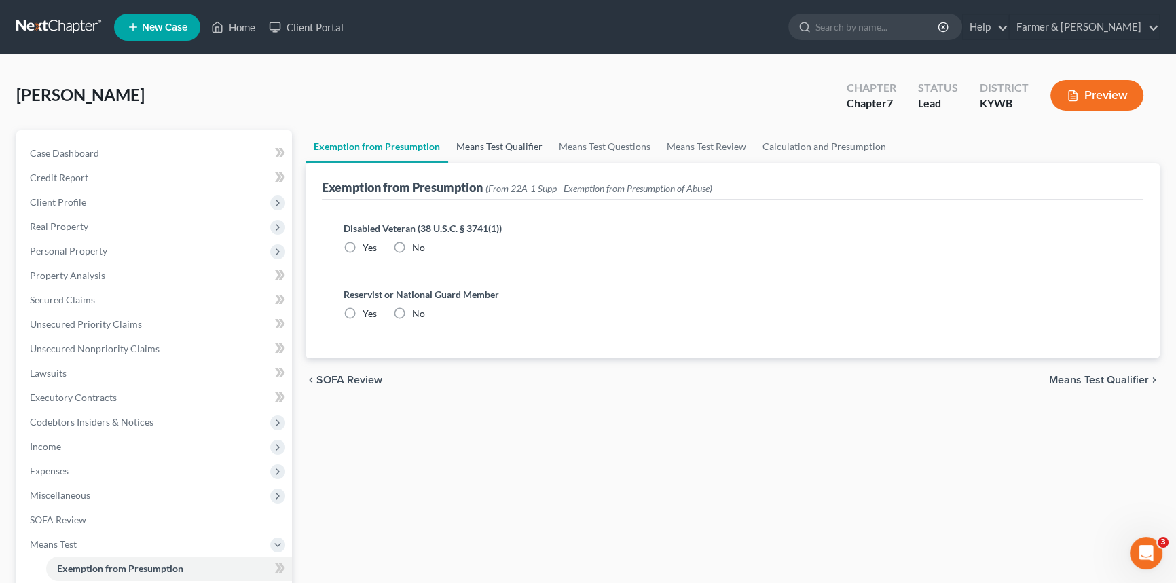
click at [500, 154] on link "Means Test Qualifier" at bounding box center [499, 146] width 103 height 33
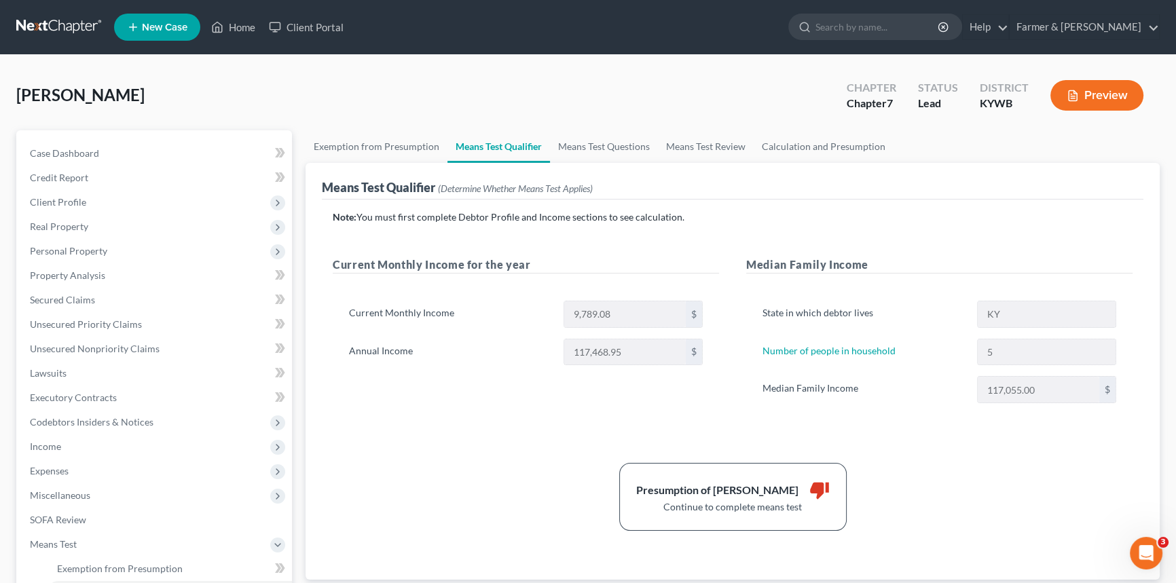
click at [1093, 95] on button "Preview" at bounding box center [1096, 95] width 93 height 31
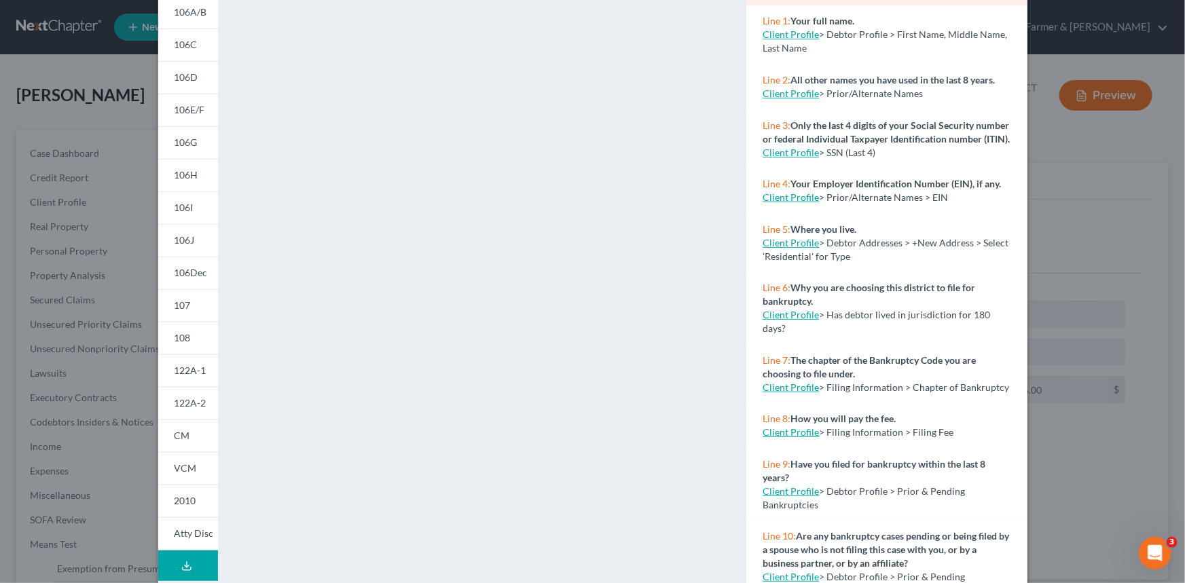
scroll to position [182, 0]
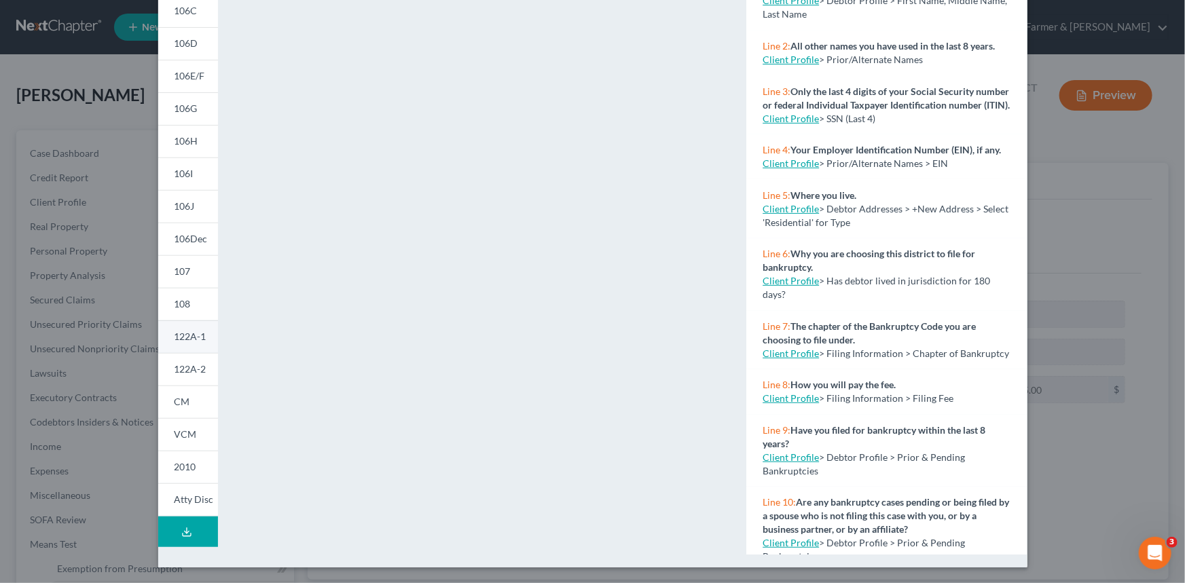
click at [191, 341] on span "122A-1" at bounding box center [190, 337] width 32 height 12
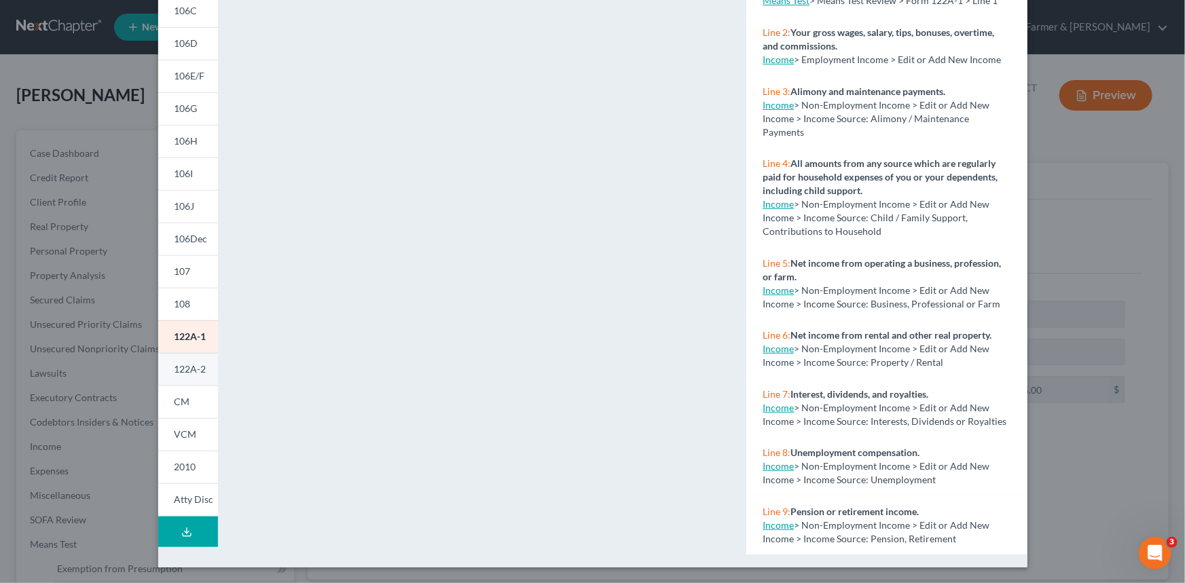
click at [196, 376] on link "122A-2" at bounding box center [188, 369] width 60 height 33
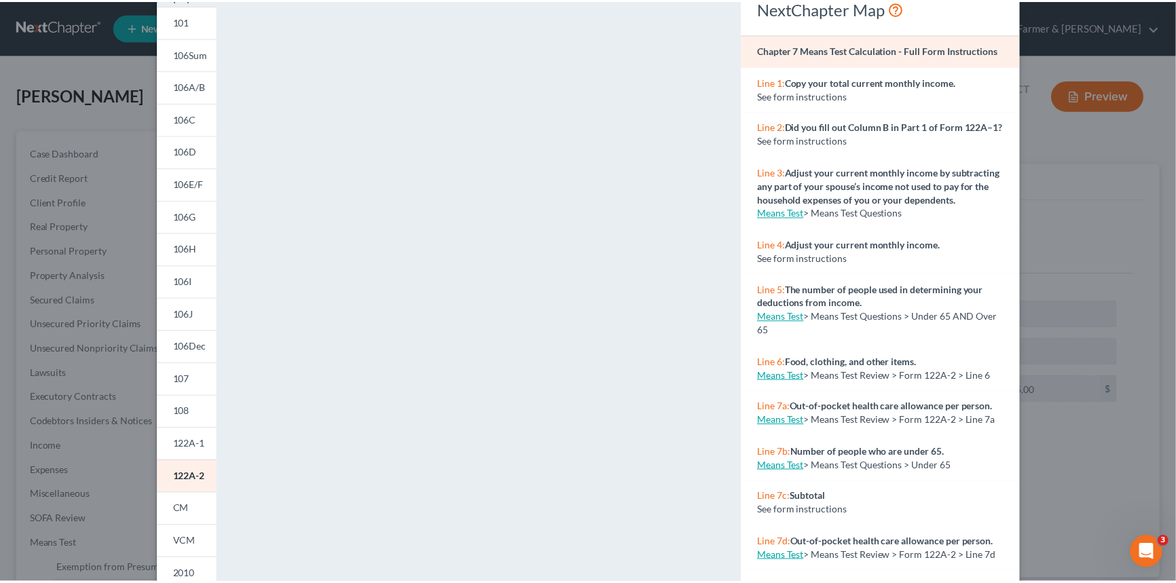
scroll to position [0, 0]
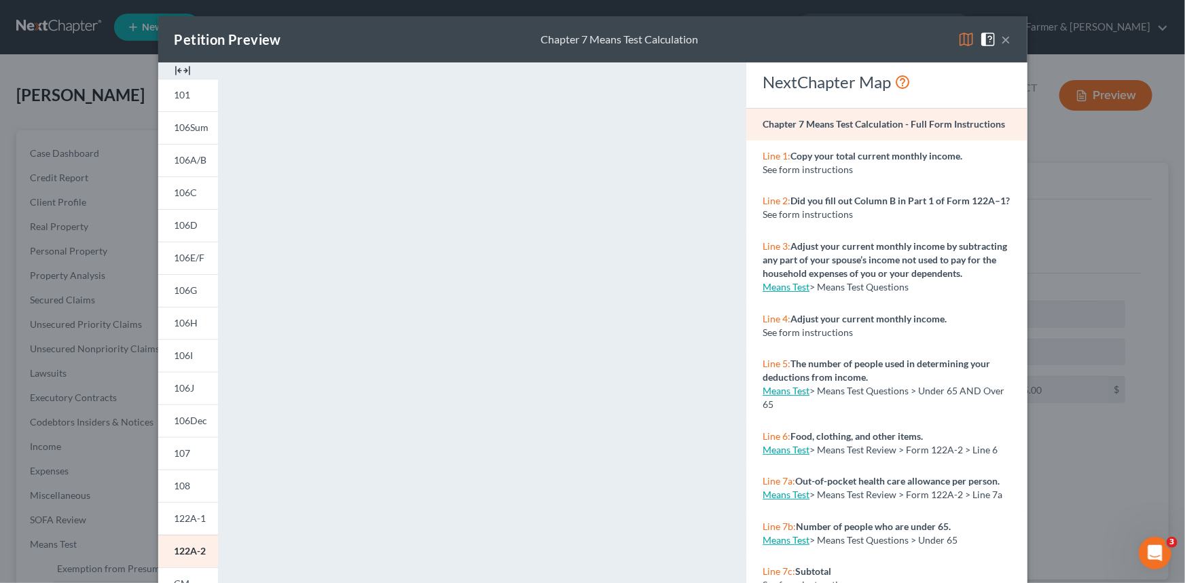
drag, startPoint x: 1004, startPoint y: 40, endPoint x: 678, endPoint y: 113, distance: 334.0
click at [1004, 40] on button "×" at bounding box center [1006, 39] width 10 height 16
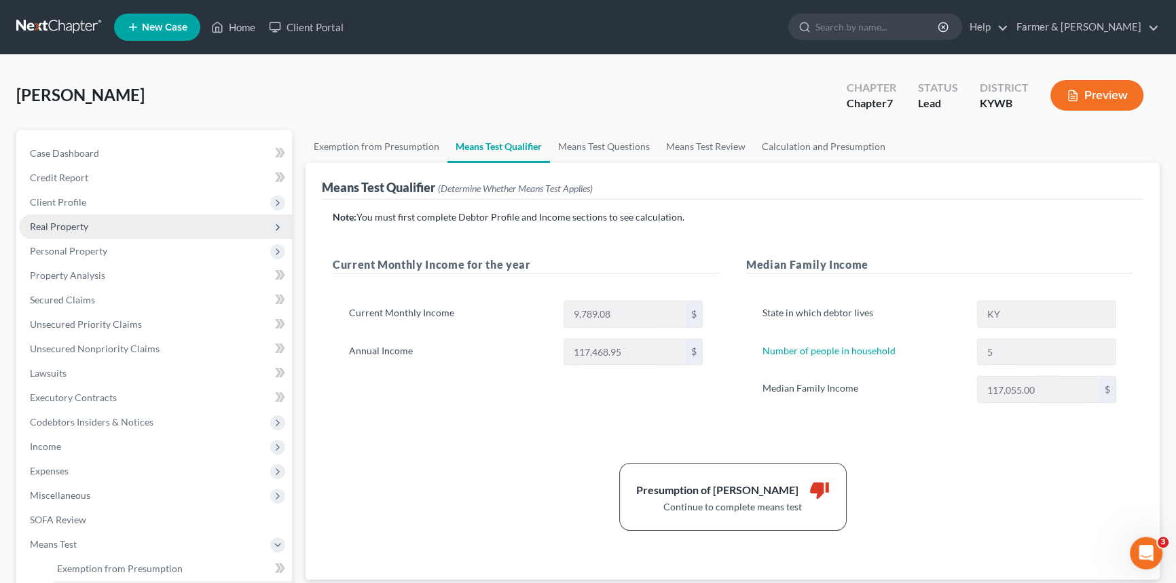
click at [132, 231] on span "Real Property" at bounding box center [155, 227] width 273 height 24
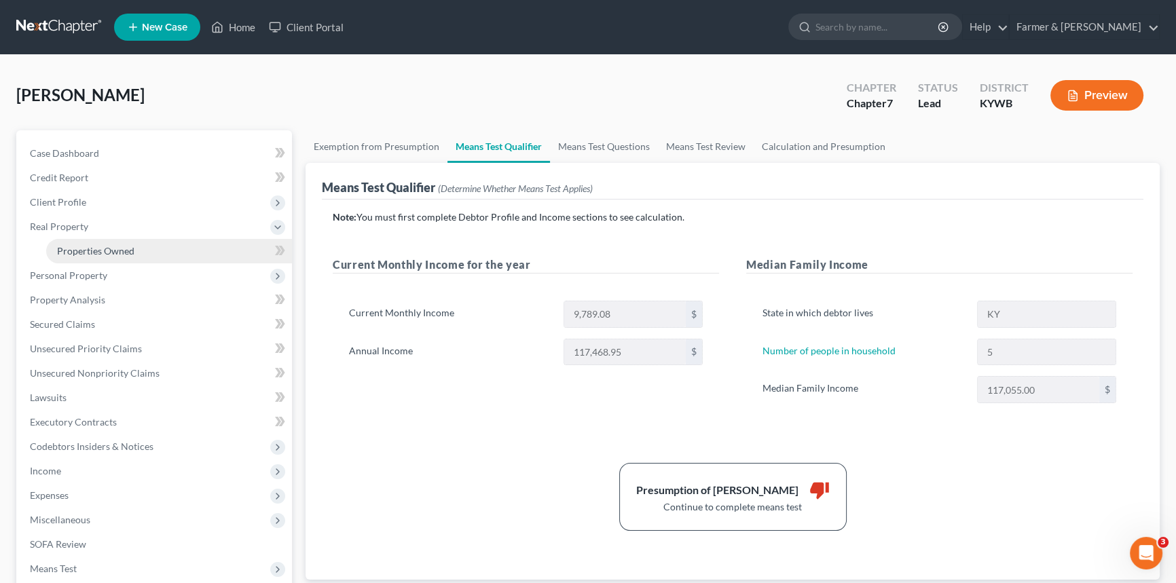
click at [123, 247] on span "Properties Owned" at bounding box center [95, 251] width 77 height 12
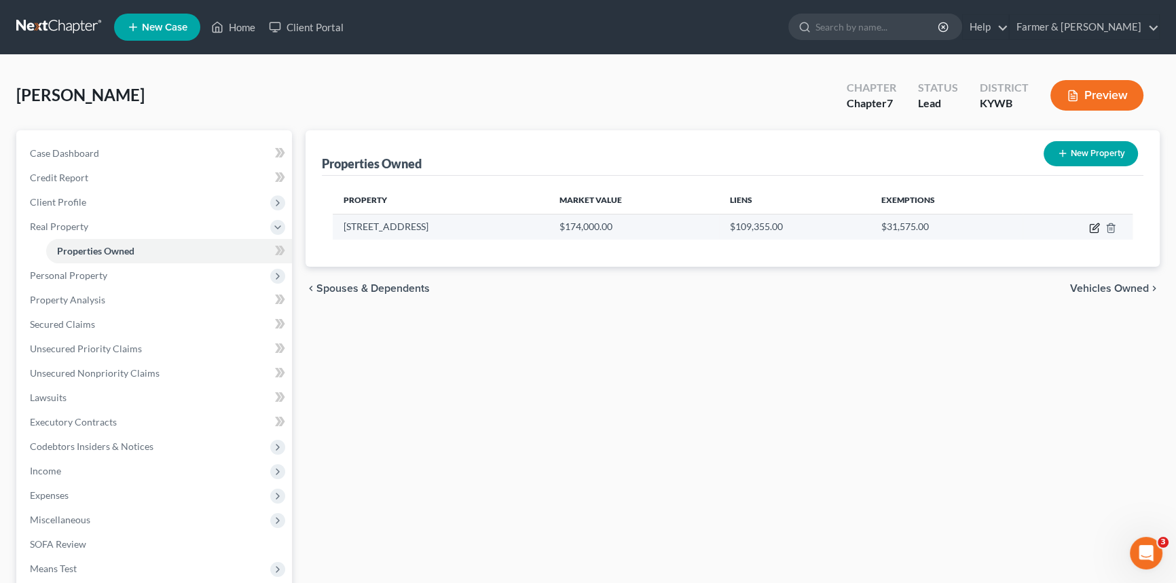
click at [1093, 227] on icon "button" at bounding box center [1095, 226] width 6 height 6
select select "18"
select select "3"
select select "1"
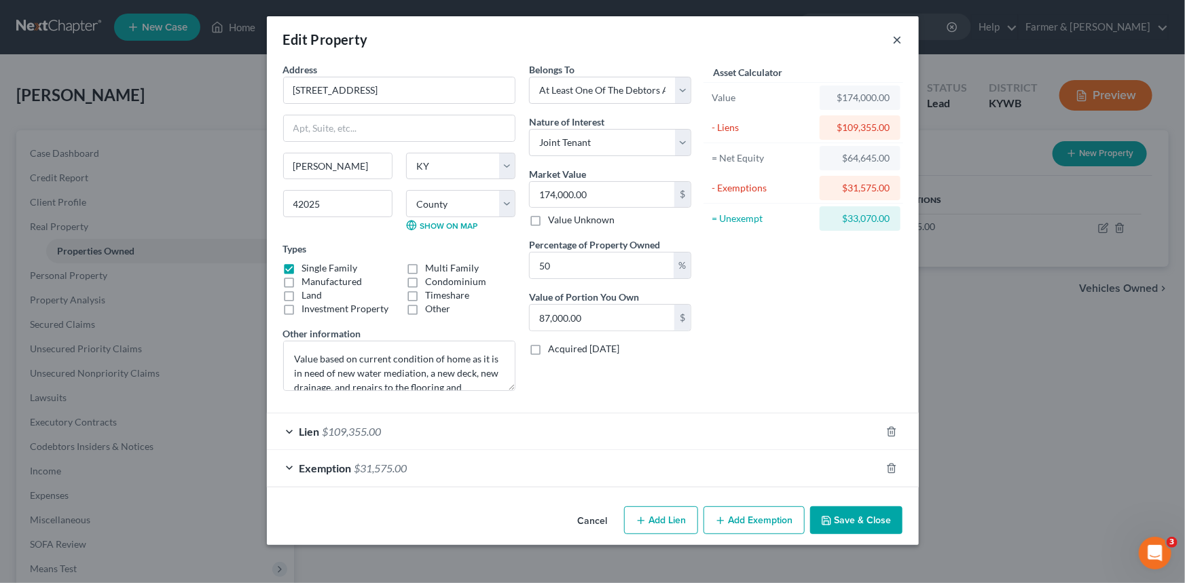
click at [897, 41] on button "×" at bounding box center [898, 39] width 10 height 16
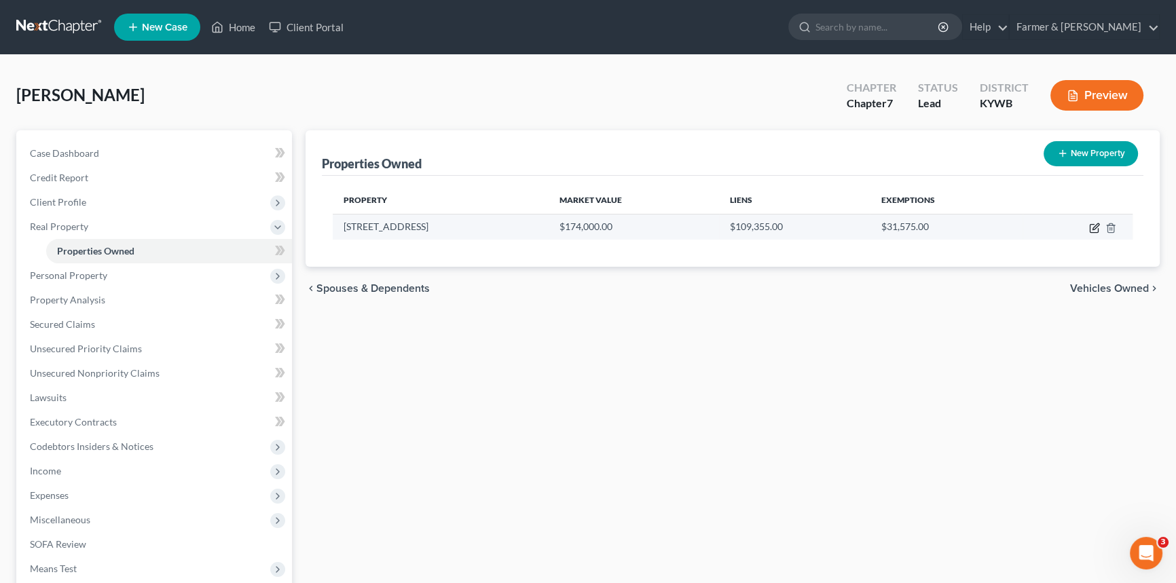
click at [1093, 229] on icon "button" at bounding box center [1094, 228] width 11 height 11
select select "18"
select select "75"
select select "3"
select select "1"
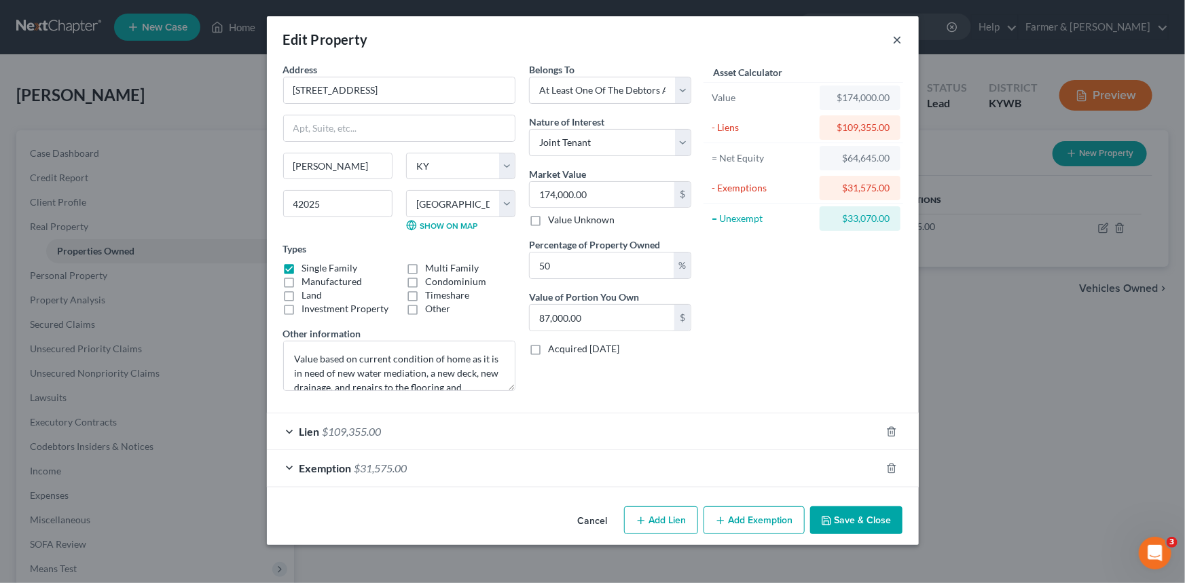
click at [893, 41] on button "×" at bounding box center [898, 39] width 10 height 16
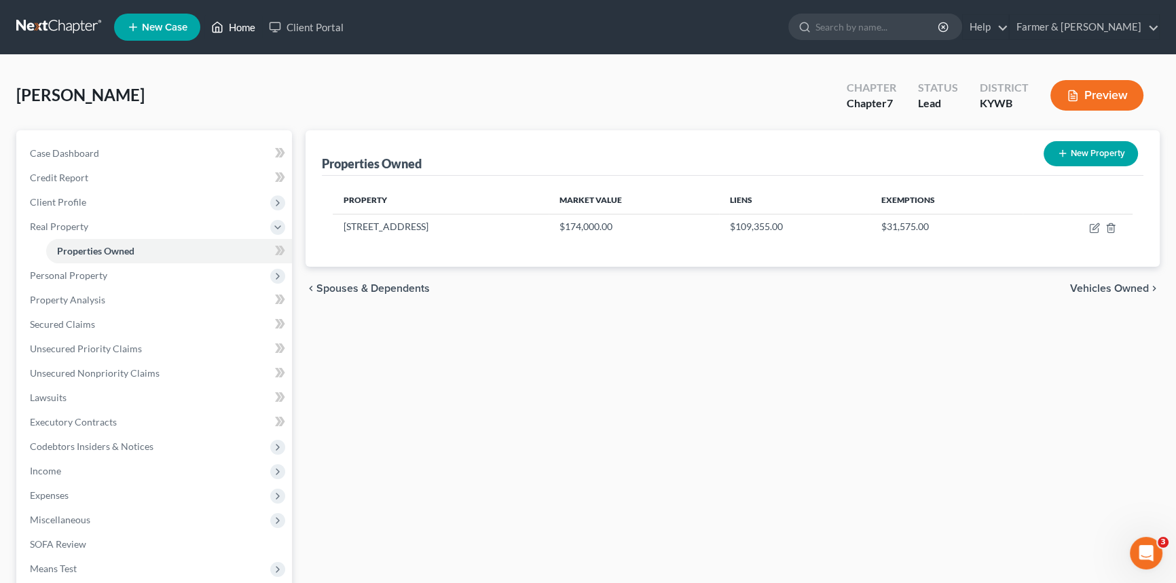
drag, startPoint x: 236, startPoint y: 26, endPoint x: 356, endPoint y: 79, distance: 131.0
click at [236, 26] on link "Home" at bounding box center [233, 27] width 58 height 24
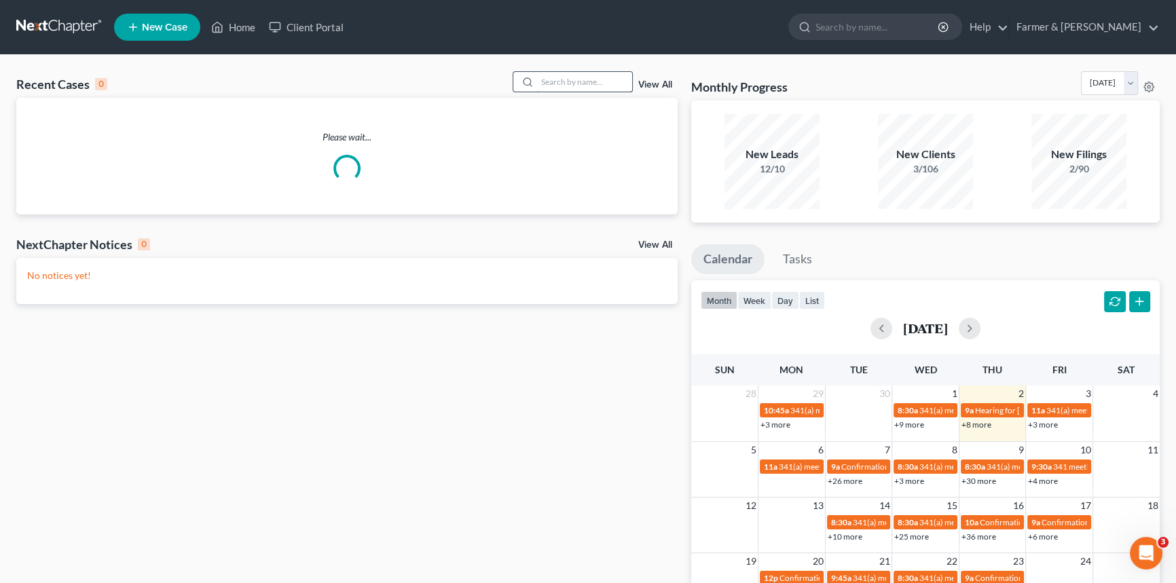
click at [559, 89] on input "search" at bounding box center [584, 82] width 95 height 20
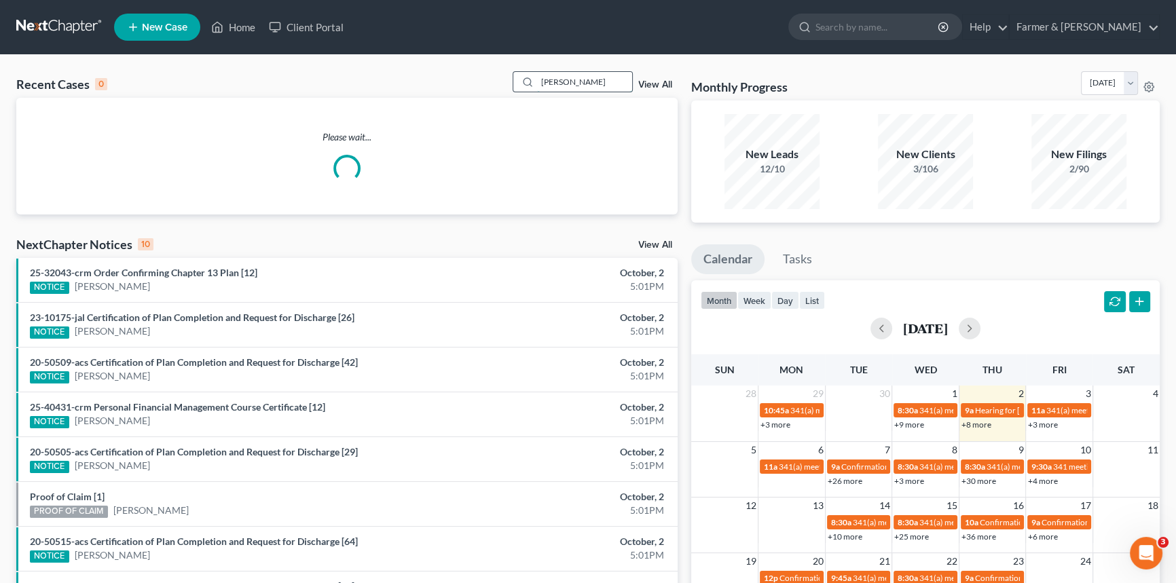
type input "[PERSON_NAME]"
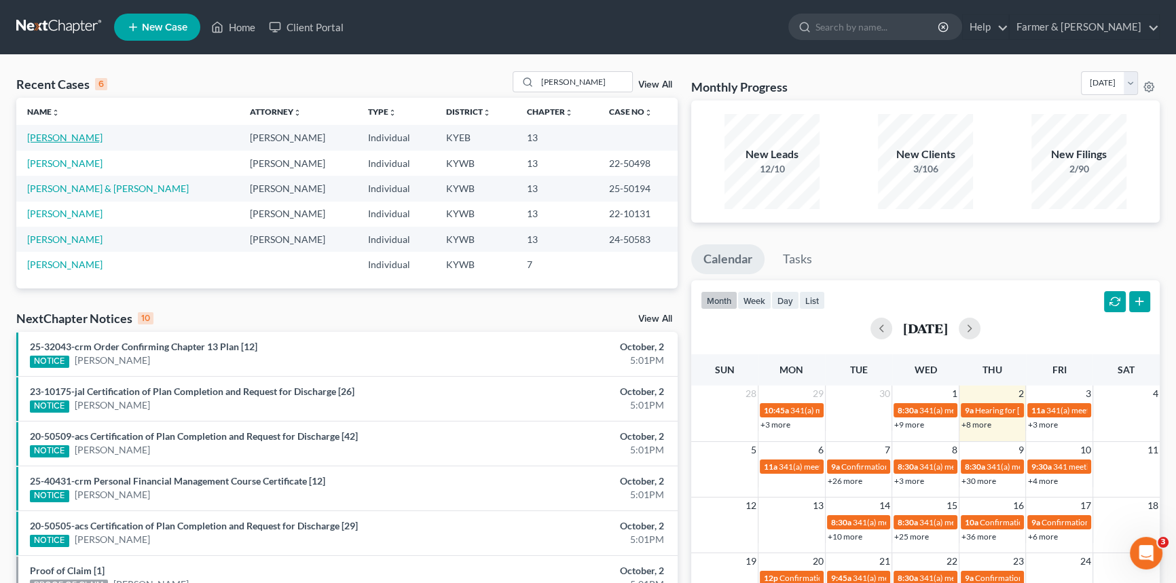
click at [71, 139] on link "[PERSON_NAME]" at bounding box center [64, 138] width 75 height 12
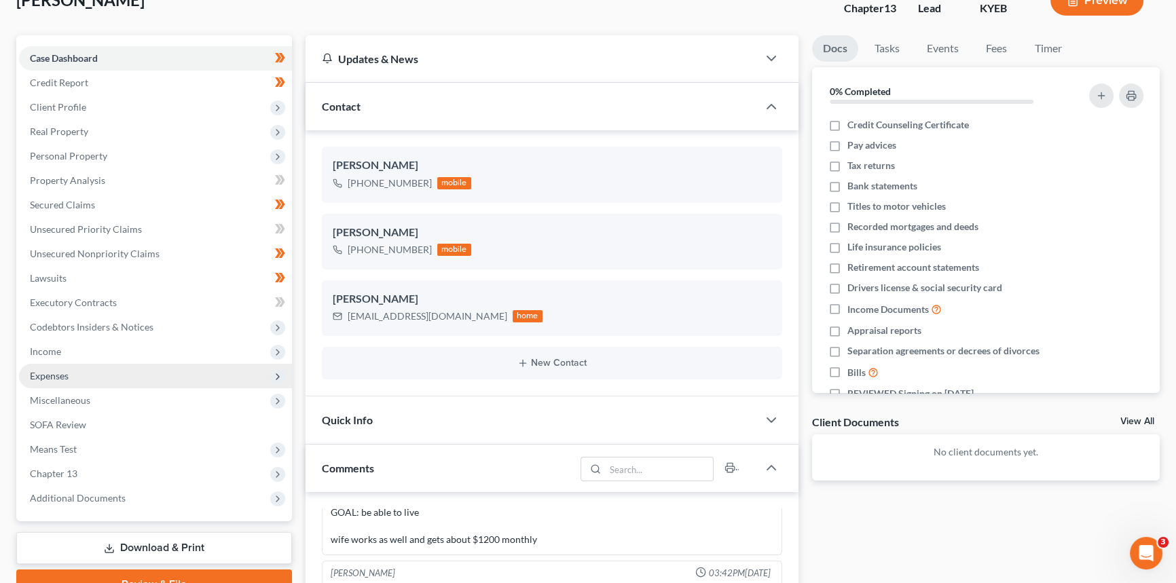
scroll to position [185, 0]
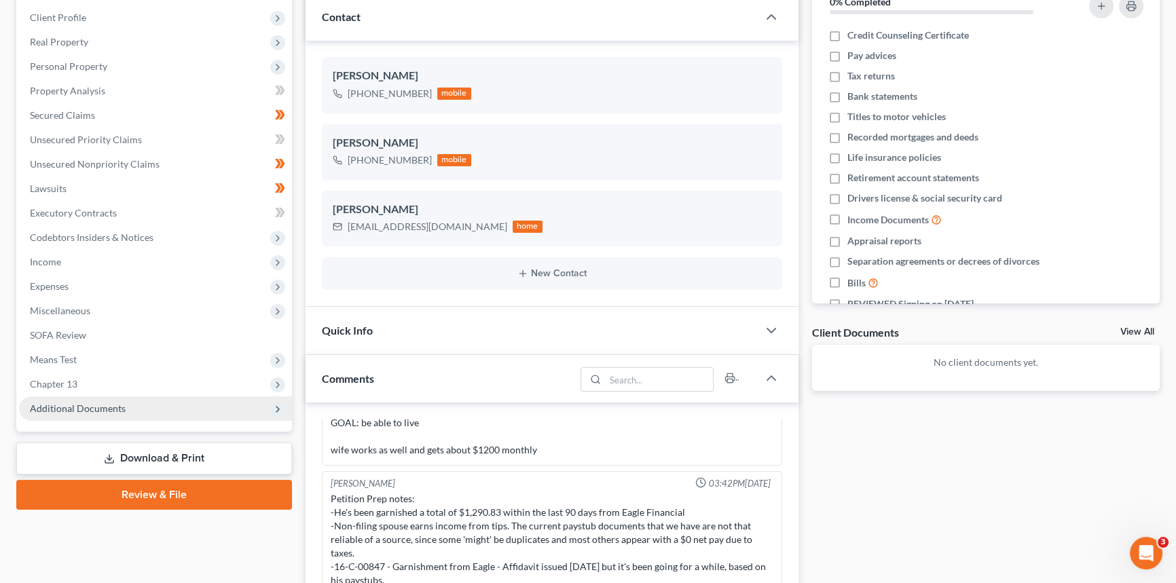
drag, startPoint x: 68, startPoint y: 382, endPoint x: 122, endPoint y: 404, distance: 58.1
click at [68, 382] on span "Chapter 13" at bounding box center [54, 384] width 48 height 12
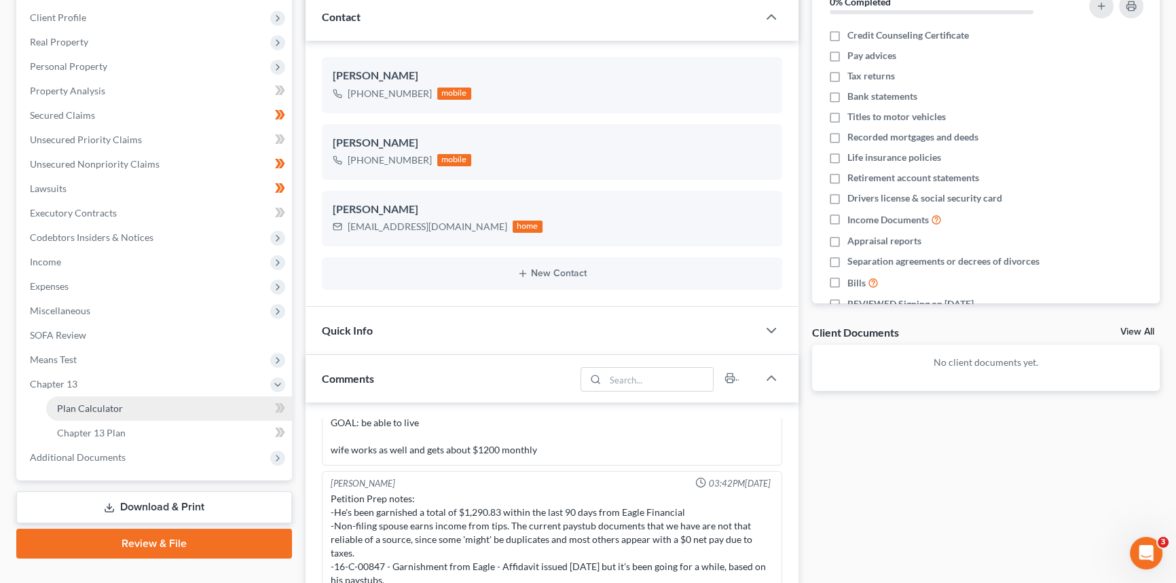
click at [108, 405] on span "Plan Calculator" at bounding box center [90, 409] width 66 height 12
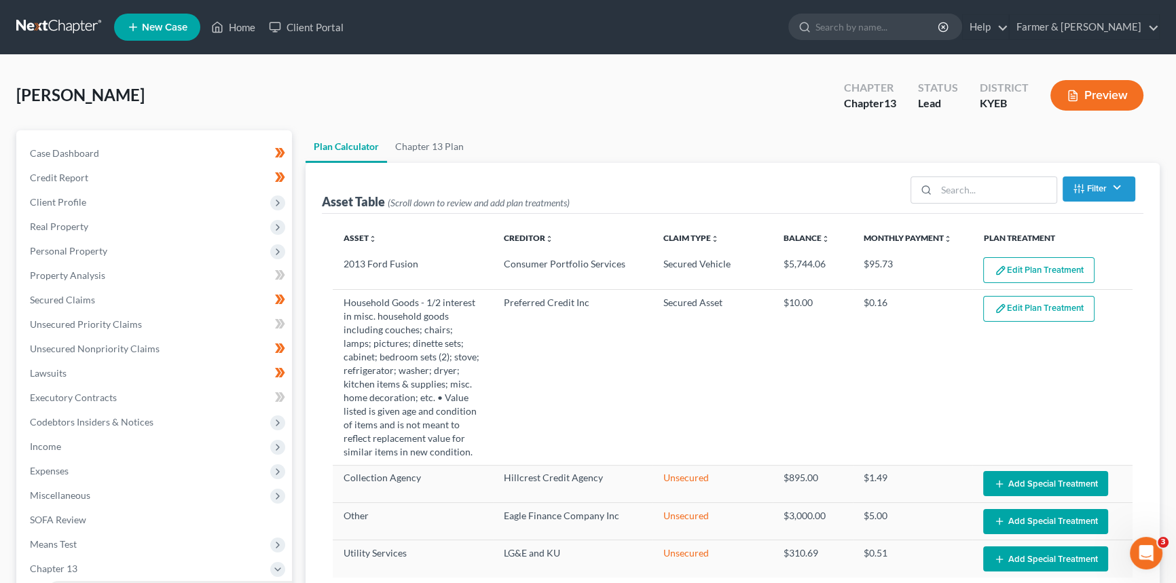
select select "59"
drag, startPoint x: 77, startPoint y: 146, endPoint x: 174, endPoint y: 155, distance: 98.2
click at [77, 147] on span "Case Dashboard" at bounding box center [64, 153] width 69 height 12
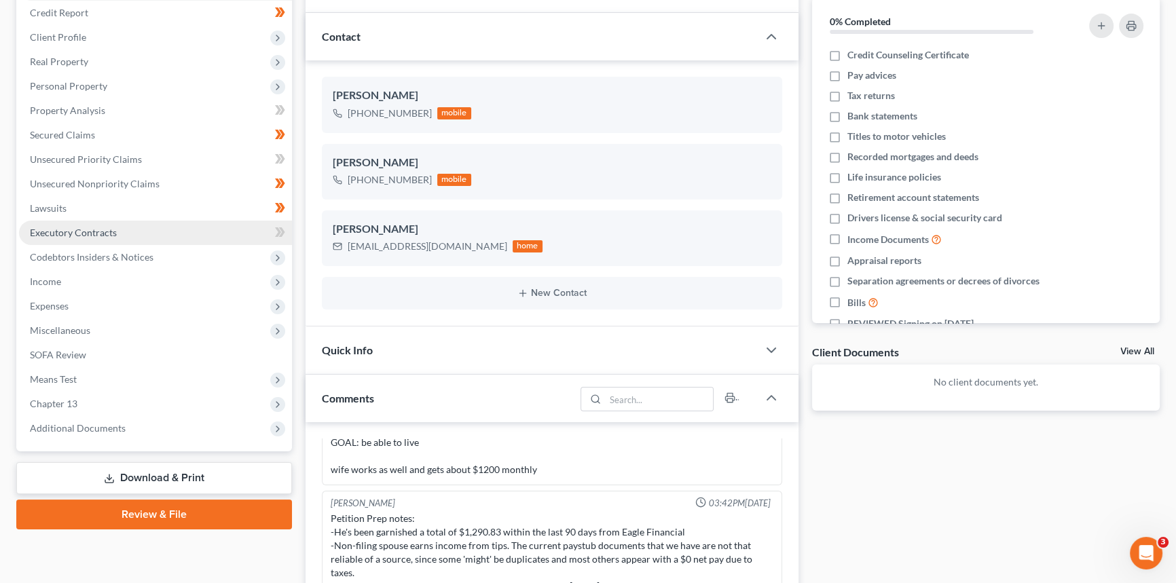
scroll to position [61, 0]
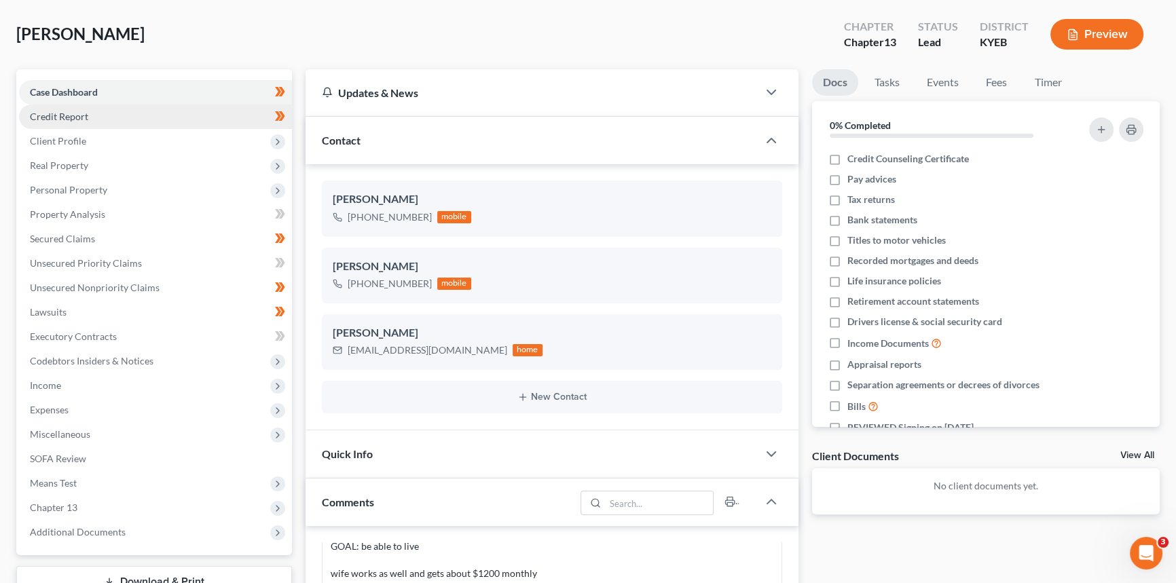
click at [90, 118] on link "Credit Report" at bounding box center [155, 117] width 273 height 24
click at [82, 141] on span "Client Profile" at bounding box center [58, 141] width 56 height 12
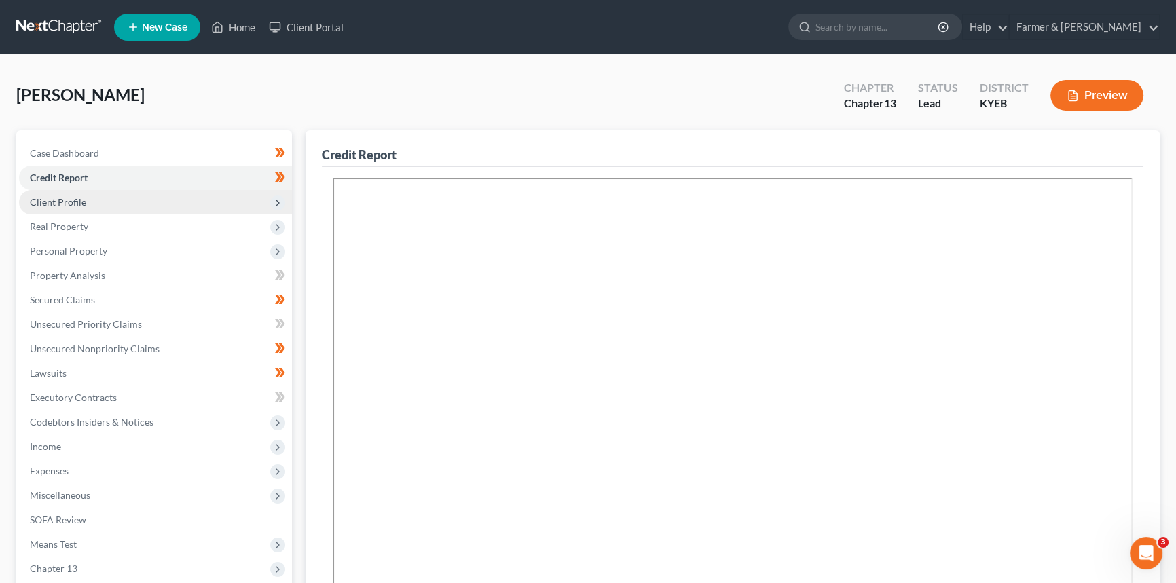
click at [61, 201] on span "Client Profile" at bounding box center [58, 202] width 56 height 12
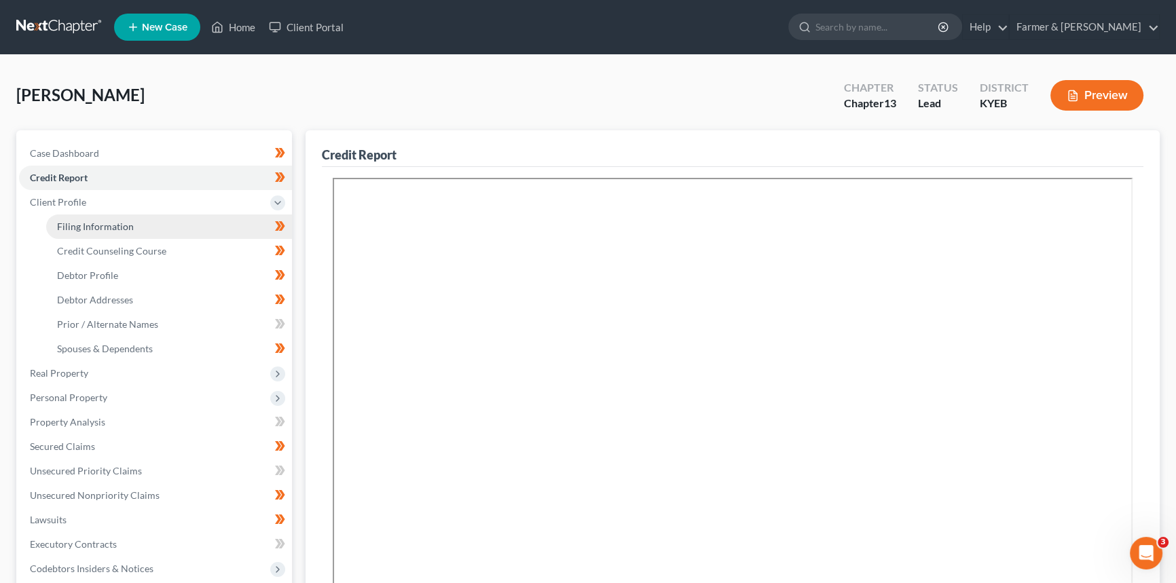
click at [79, 227] on span "Filing Information" at bounding box center [95, 227] width 77 height 12
select select "1"
select select "0"
select select "3"
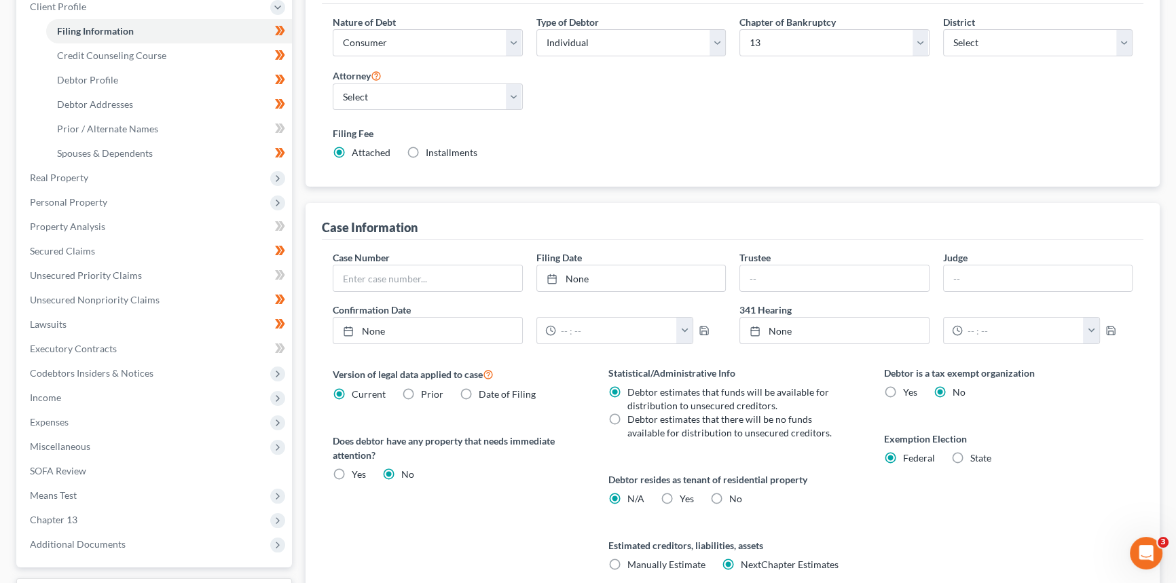
scroll to position [123, 0]
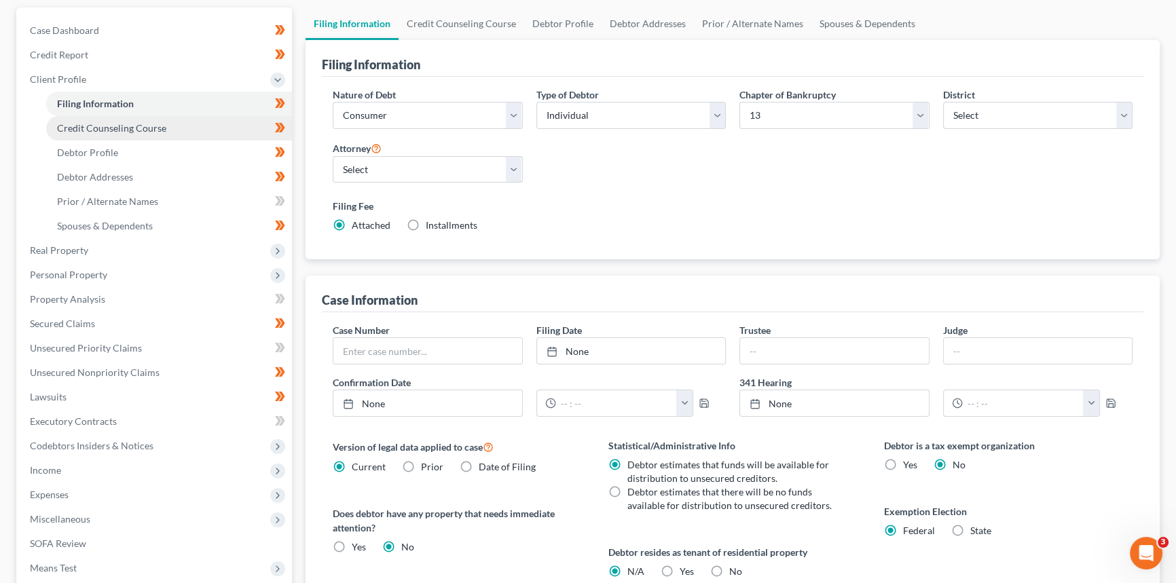
click at [127, 119] on link "Credit Counseling Course" at bounding box center [169, 128] width 246 height 24
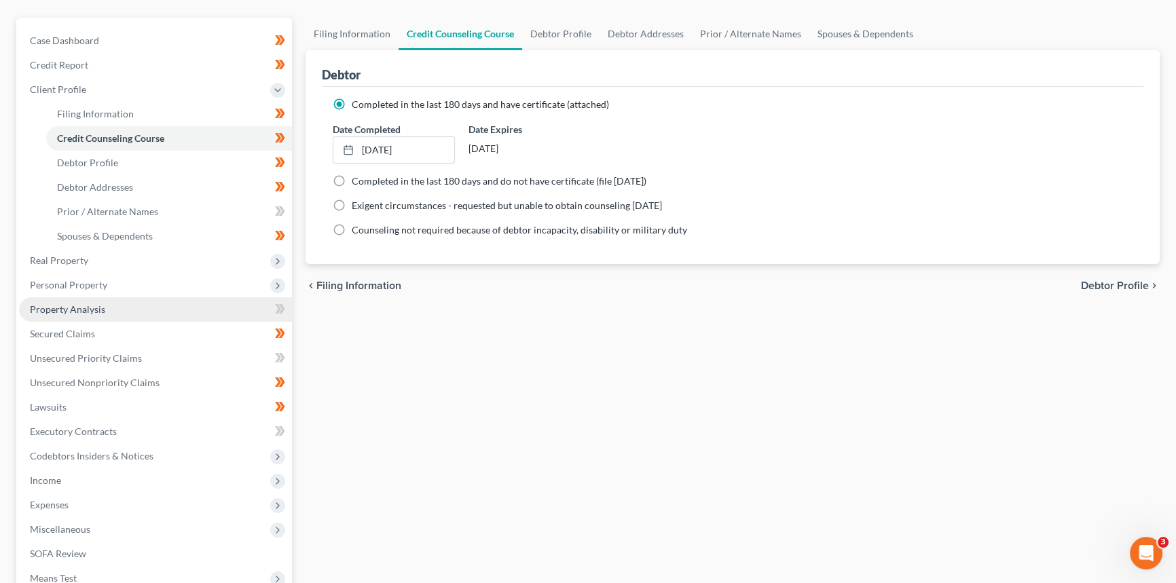
scroll to position [123, 0]
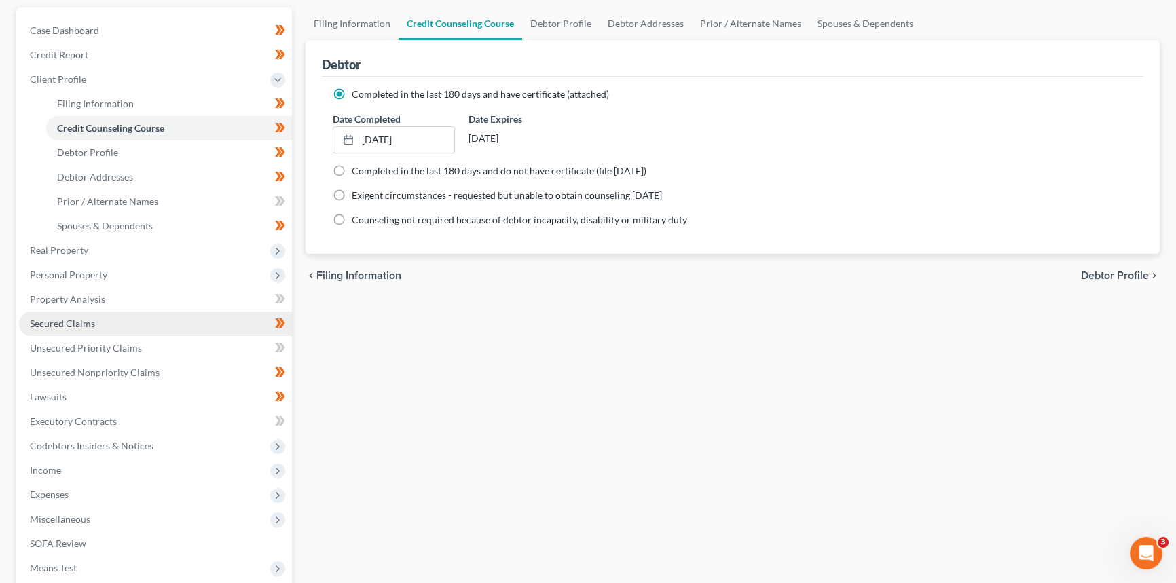
click at [75, 326] on span "Secured Claims" at bounding box center [62, 324] width 65 height 12
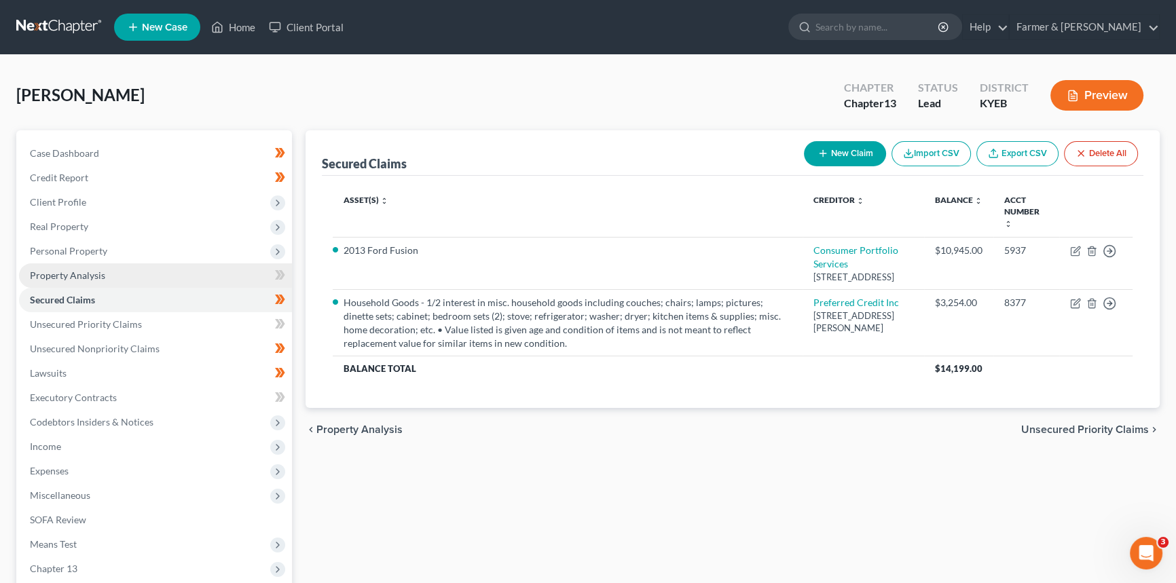
click at [74, 278] on span "Property Analysis" at bounding box center [67, 276] width 75 height 12
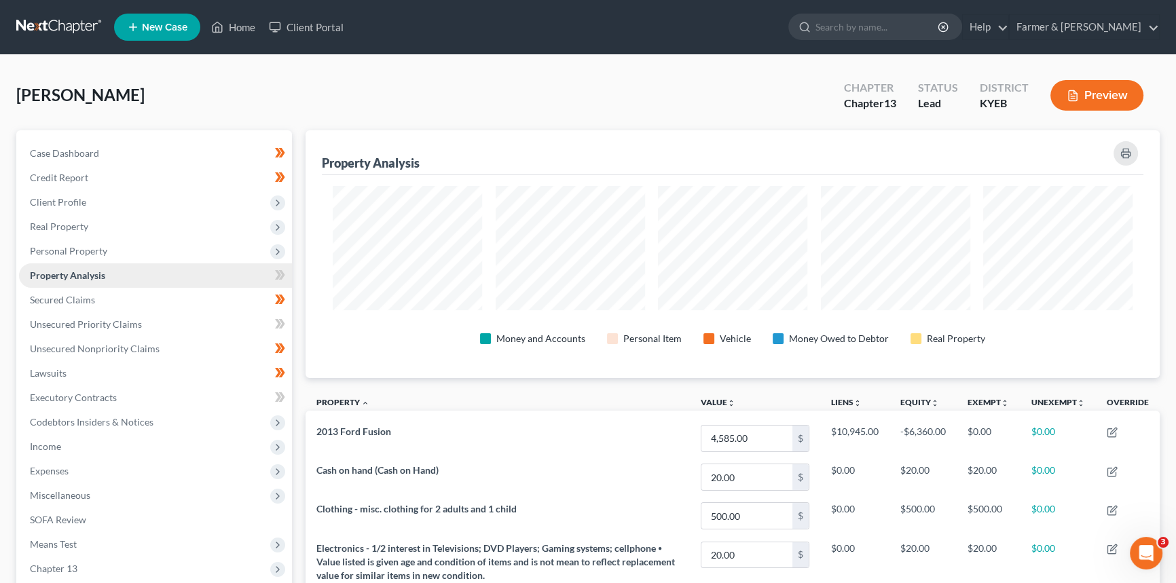
scroll to position [248, 853]
click at [73, 252] on span "Personal Property" at bounding box center [68, 251] width 77 height 12
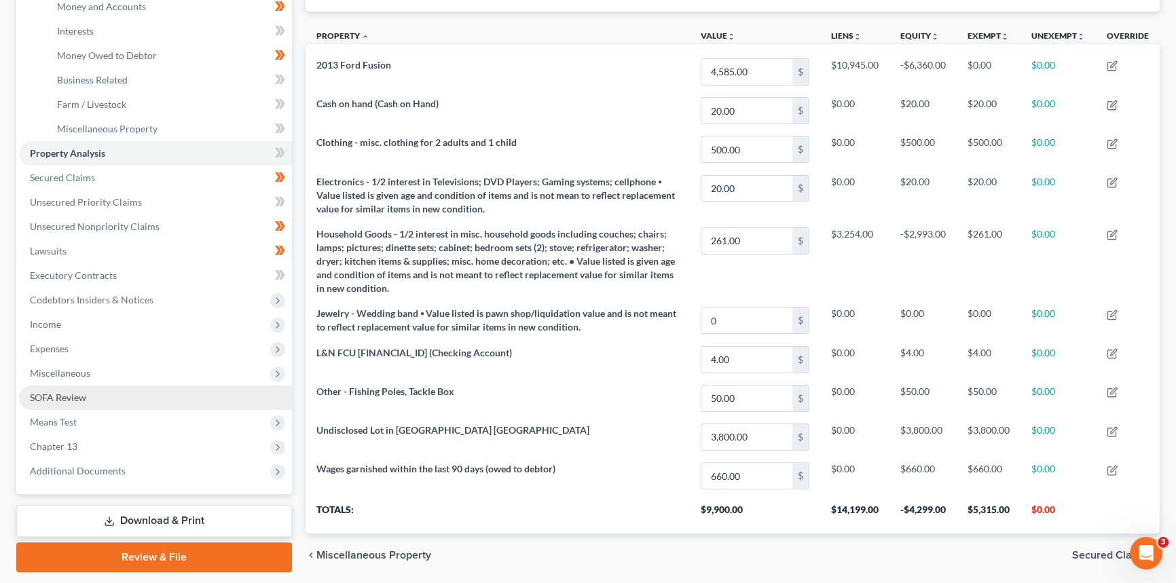
scroll to position [370, 0]
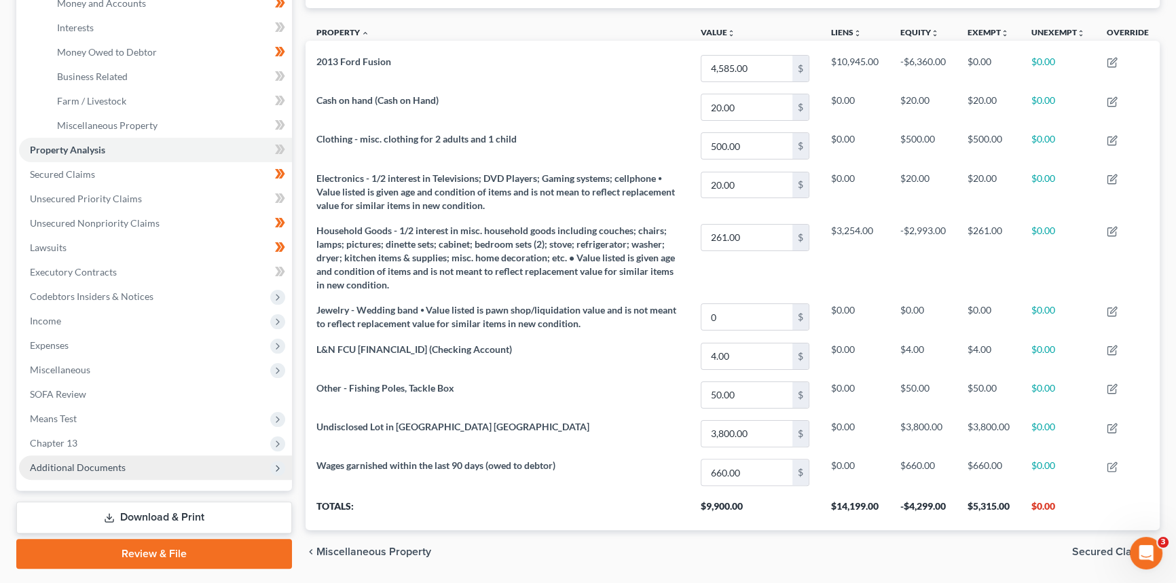
click at [81, 440] on span "Chapter 13" at bounding box center [155, 443] width 273 height 24
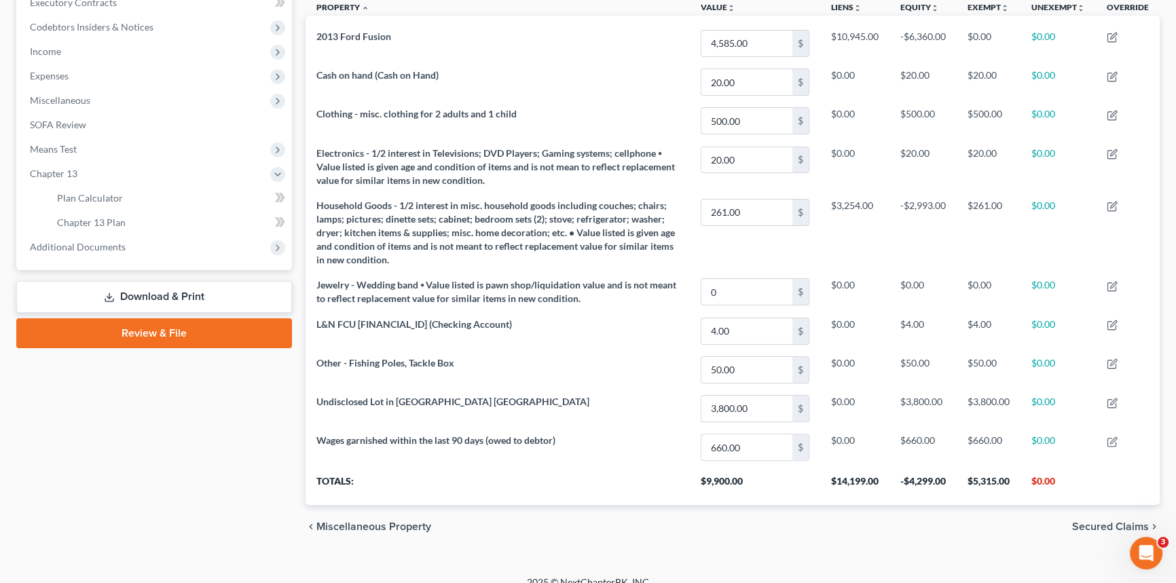
scroll to position [409, 0]
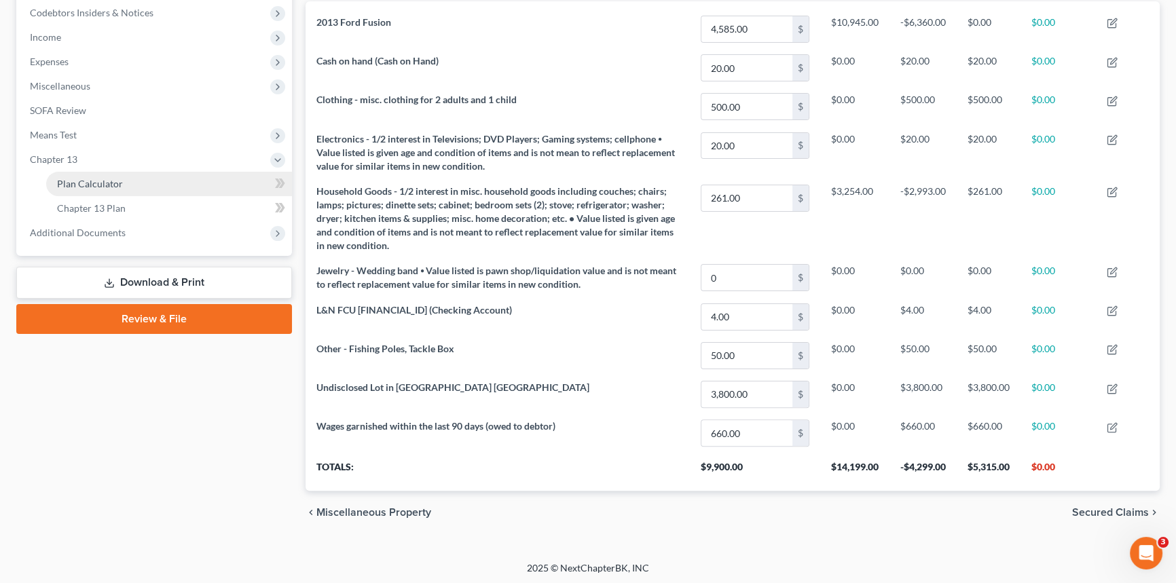
click at [84, 180] on span "Plan Calculator" at bounding box center [90, 184] width 66 height 12
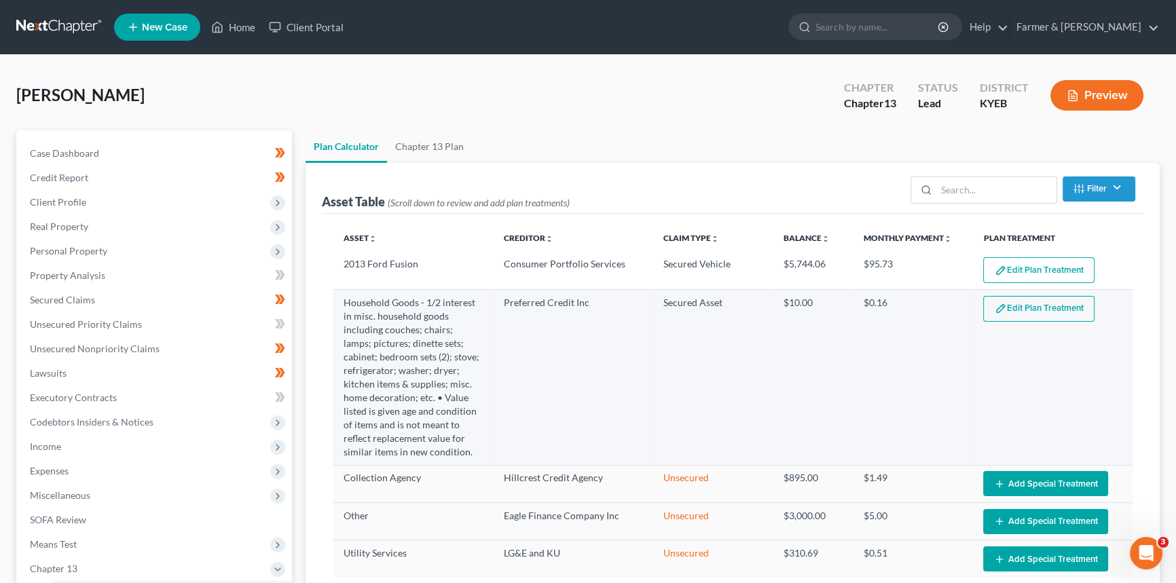
select select "59"
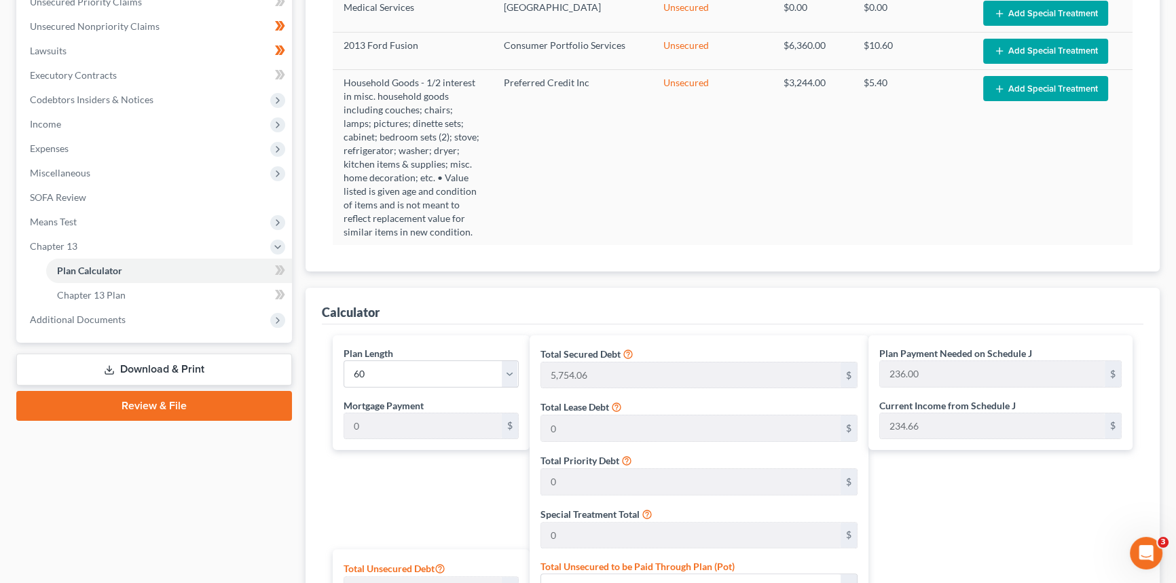
scroll to position [432, 0]
